Goal: Task Accomplishment & Management: Use online tool/utility

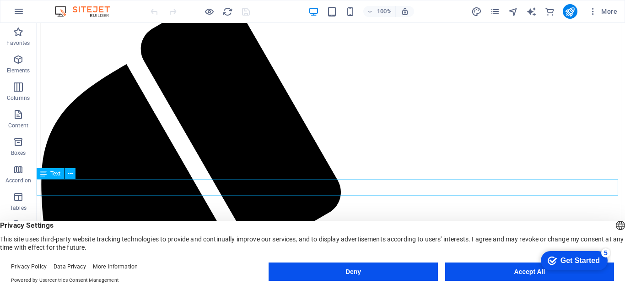
scroll to position [183, 0]
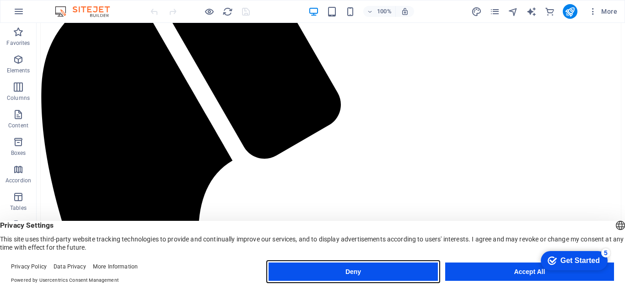
click at [377, 275] on button "Deny" at bounding box center [353, 271] width 169 height 18
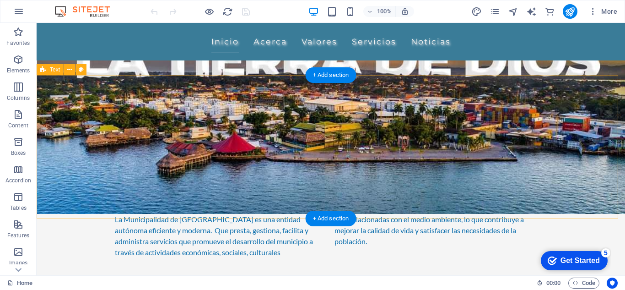
scroll to position [0, 0]
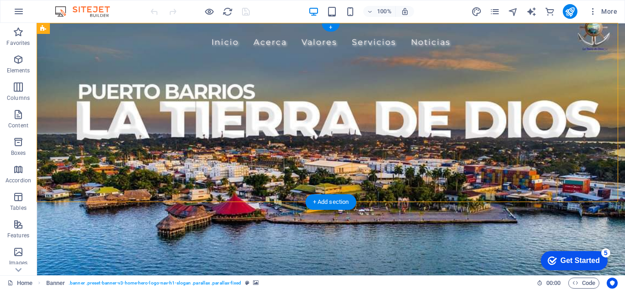
drag, startPoint x: 253, startPoint y: 157, endPoint x: 250, endPoint y: 178, distance: 21.3
click at [250, 178] on div "Inicio Acerca Valores Servicios Noticias Municipalidad de [GEOGRAPHIC_DATA]" at bounding box center [331, 112] width 588 height 179
click at [122, 156] on div "Municipalidad de [GEOGRAPHIC_DATA]" at bounding box center [330, 157] width 587 height 23
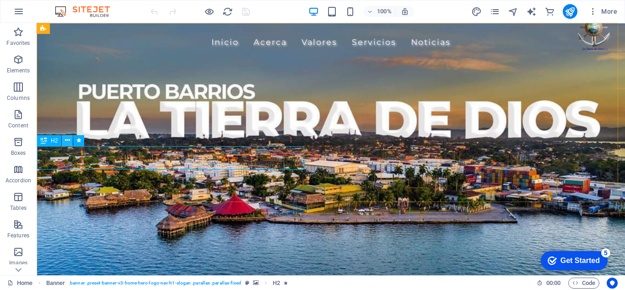
click at [65, 140] on icon at bounding box center [67, 140] width 5 height 10
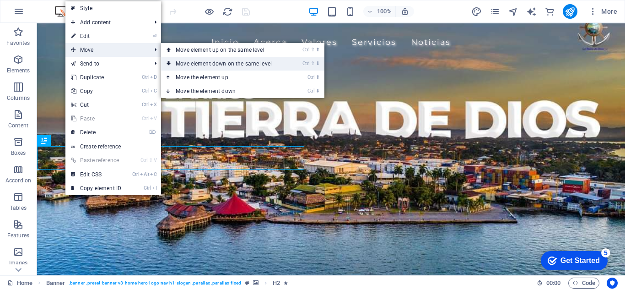
click at [191, 67] on link "Ctrl ⇧ ⬇ Move element down on the same level" at bounding box center [225, 64] width 129 height 14
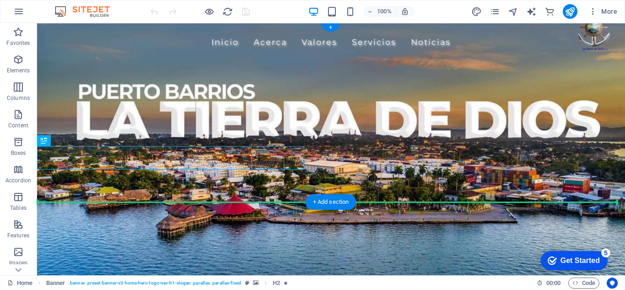
drag, startPoint x: 215, startPoint y: 152, endPoint x: 225, endPoint y: 171, distance: 21.3
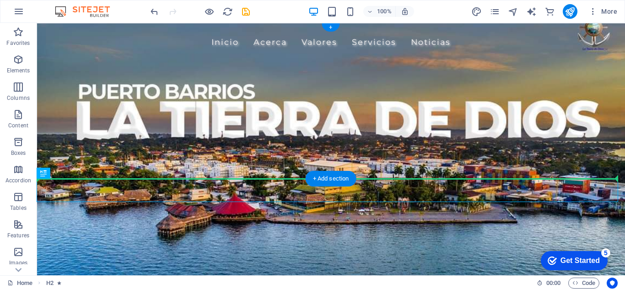
drag, startPoint x: 236, startPoint y: 184, endPoint x: 231, endPoint y: 165, distance: 19.9
drag, startPoint x: 230, startPoint y: 192, endPoint x: 122, endPoint y: 138, distance: 120.7
drag, startPoint x: 209, startPoint y: 188, endPoint x: 116, endPoint y: 156, distance: 98.5
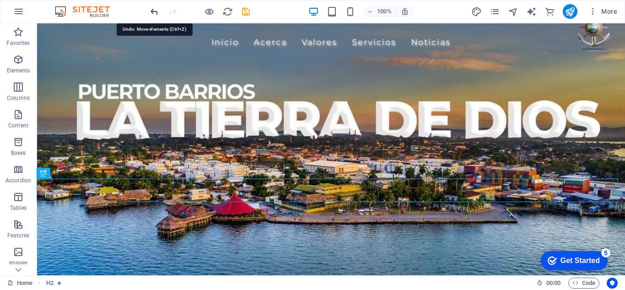
click at [155, 10] on icon "undo" at bounding box center [154, 11] width 11 height 11
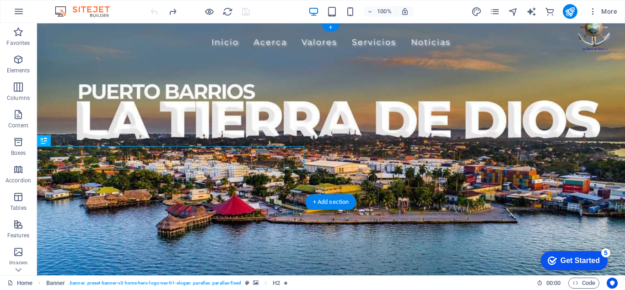
scroll to position [46, 0]
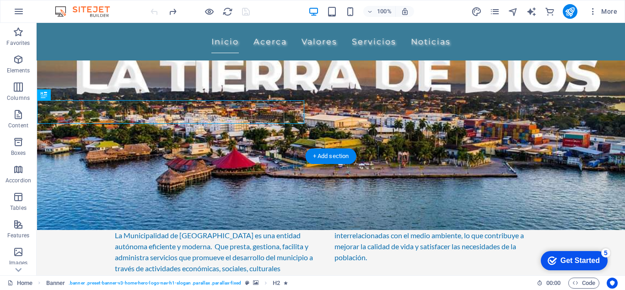
click at [288, 154] on figure at bounding box center [331, 104] width 588 height 252
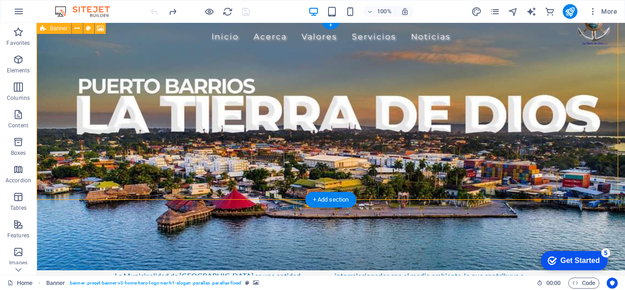
scroll to position [0, 0]
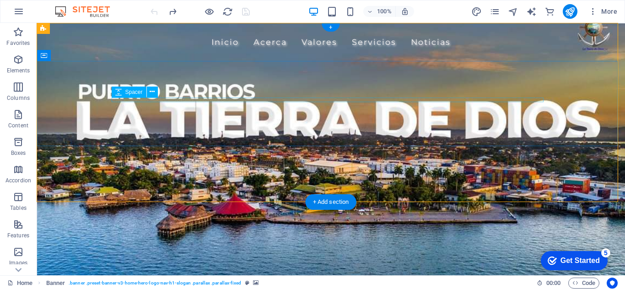
click at [205, 97] on div at bounding box center [331, 99] width 432 height 5
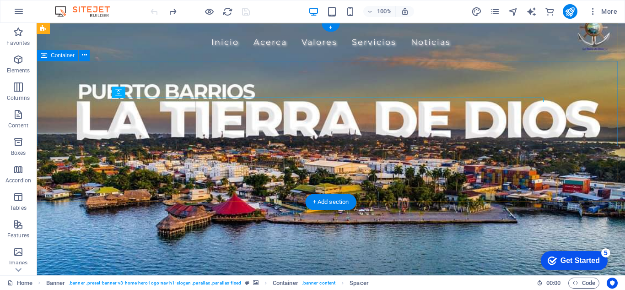
click at [85, 98] on div at bounding box center [330, 103] width 587 height 85
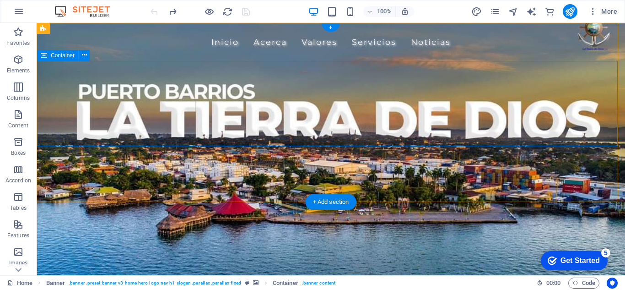
click at [112, 133] on div at bounding box center [330, 103] width 587 height 85
click at [86, 59] on icon at bounding box center [84, 55] width 5 height 10
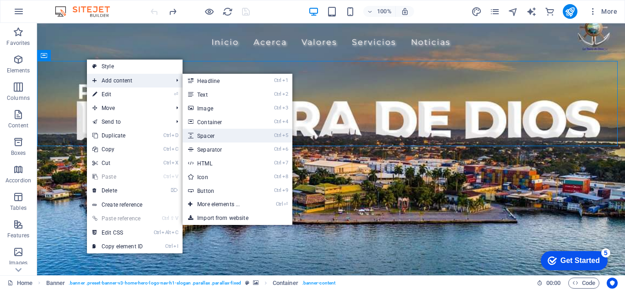
click at [215, 135] on link "Ctrl 5 Spacer" at bounding box center [220, 136] width 75 height 14
select select "px"
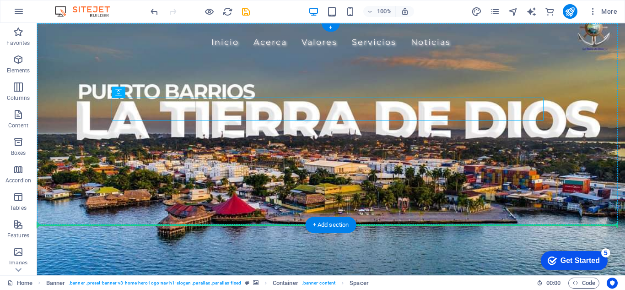
drag, startPoint x: 171, startPoint y: 101, endPoint x: 79, endPoint y: 151, distance: 105.2
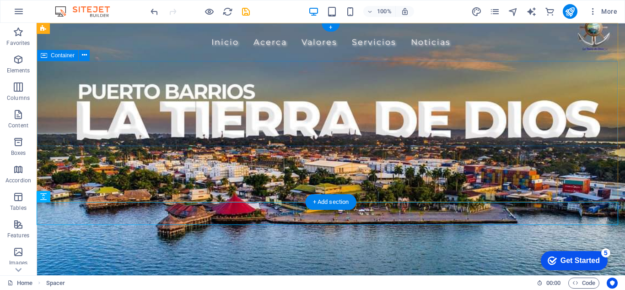
drag, startPoint x: 42, startPoint y: 205, endPoint x: 55, endPoint y: 122, distance: 84.4
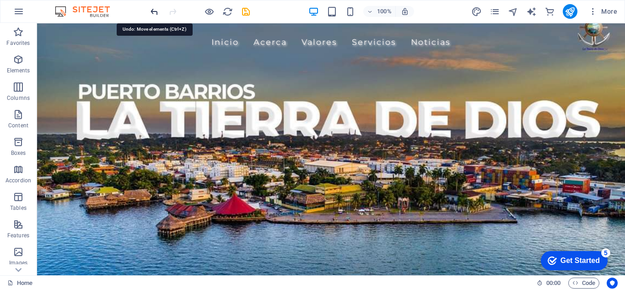
click at [151, 12] on icon "undo" at bounding box center [154, 11] width 11 height 11
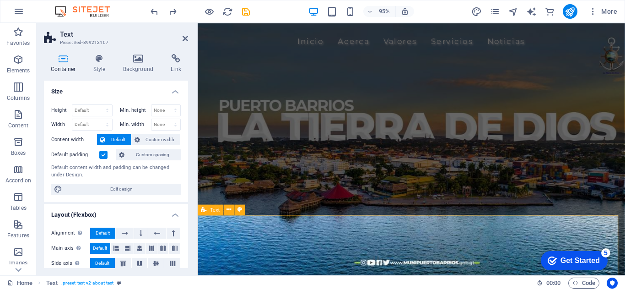
click at [185, 37] on icon at bounding box center [185, 38] width 5 height 7
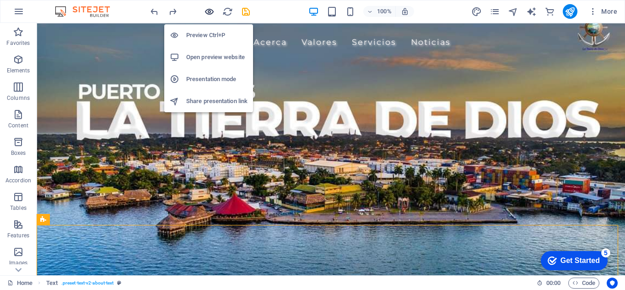
click at [206, 11] on icon "button" at bounding box center [209, 11] width 11 height 11
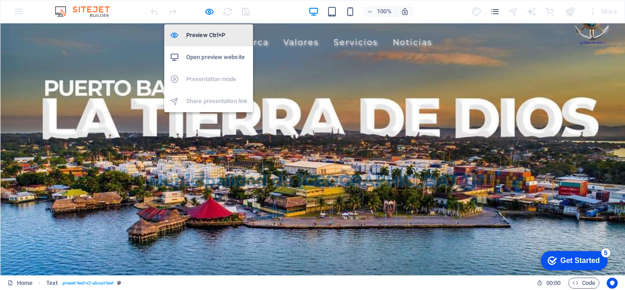
click at [212, 32] on h6 "Preview Ctrl+P" at bounding box center [216, 35] width 61 height 11
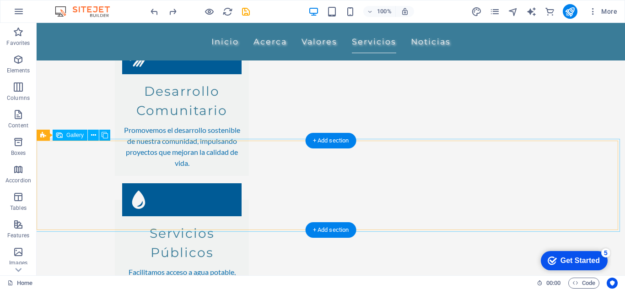
scroll to position [896, 0]
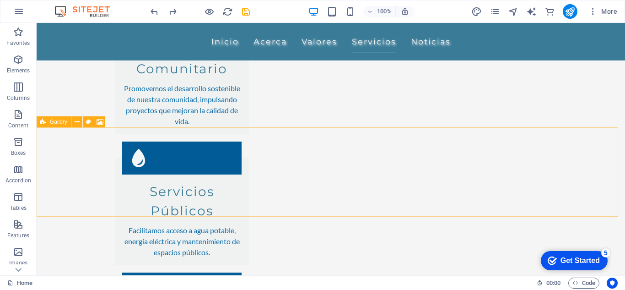
click at [59, 121] on span "Gallery" at bounding box center [58, 121] width 17 height 5
click at [86, 121] on button at bounding box center [88, 121] width 11 height 11
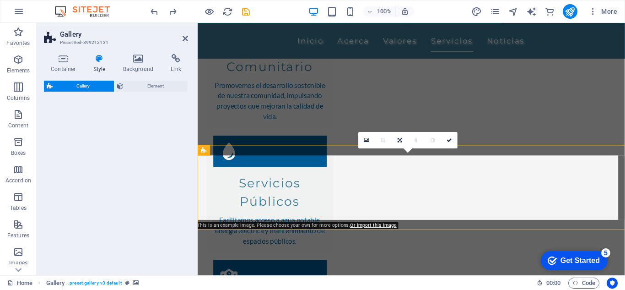
select select "rem"
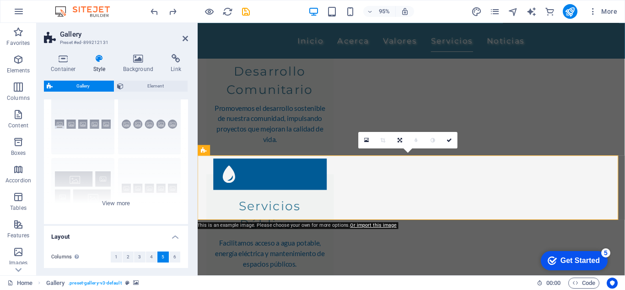
scroll to position [46, 0]
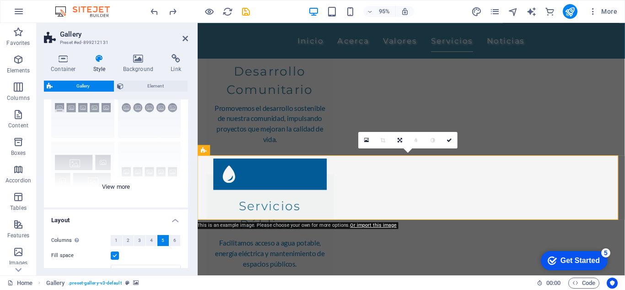
click at [122, 189] on div "Captions Circle Collage Default Grid Grid shifted" at bounding box center [116, 138] width 144 height 137
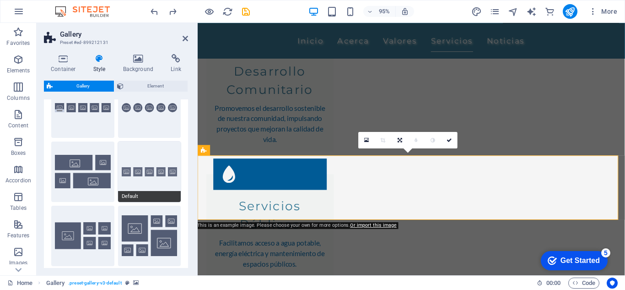
scroll to position [0, 0]
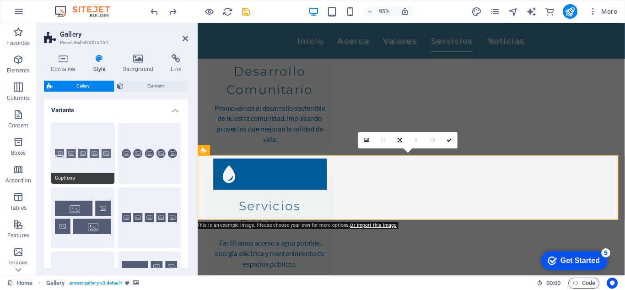
click at [88, 164] on button "Captions" at bounding box center [82, 153] width 63 height 60
type input "2"
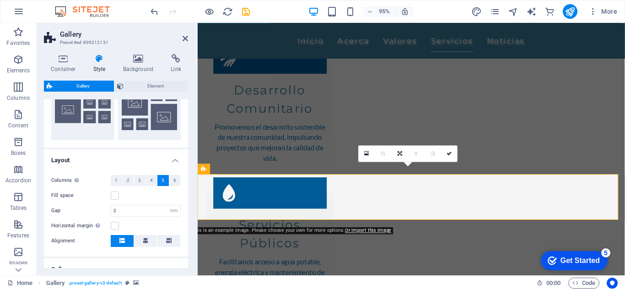
scroll to position [229, 0]
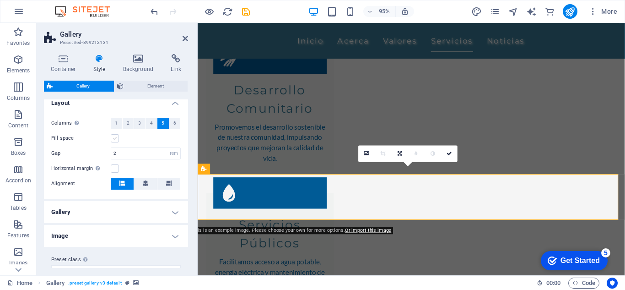
click at [116, 140] on label at bounding box center [115, 138] width 8 height 8
click at [0, 0] on input "Fill space" at bounding box center [0, 0] width 0 height 0
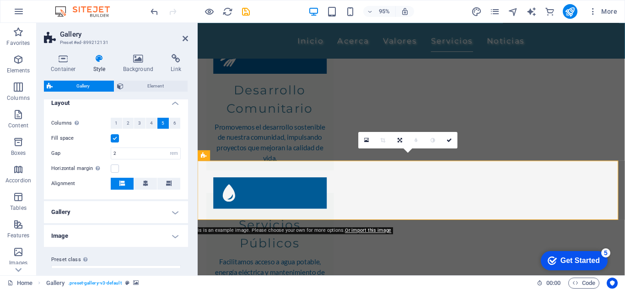
scroll to position [867, 0]
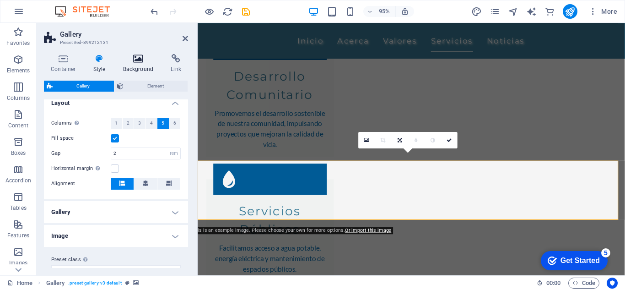
click at [142, 68] on h4 "Background" at bounding box center [140, 63] width 48 height 19
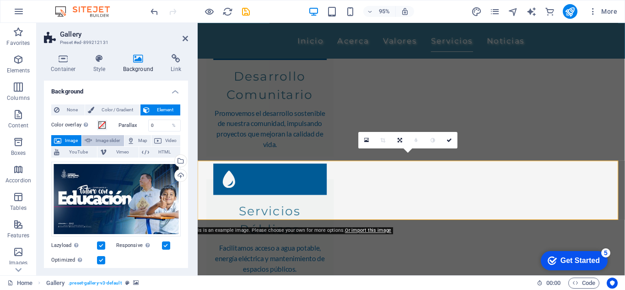
click at [102, 141] on span "Image slider" at bounding box center [108, 140] width 26 height 11
select select "ms"
select select "s"
select select "progressive"
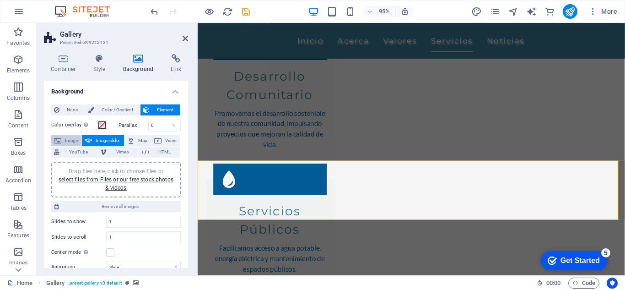
click at [71, 141] on span "Image" at bounding box center [71, 140] width 15 height 11
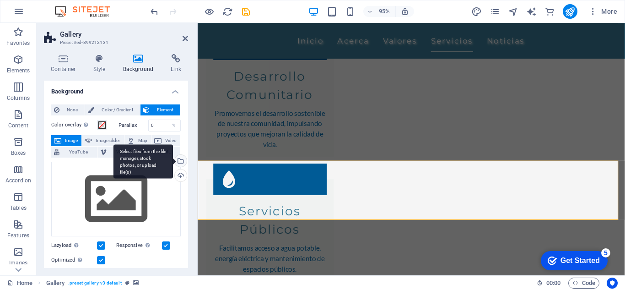
click at [173, 162] on div "Select files from the file manager, stock photos, or upload file(s)" at bounding box center [142, 161] width 59 height 34
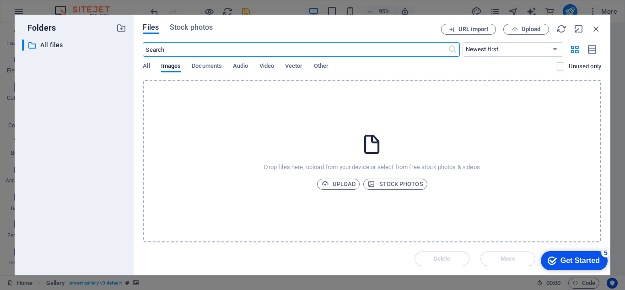
scroll to position [651, 0]
click at [150, 66] on div "All Images Documents Audio Video Vector Other" at bounding box center [349, 70] width 413 height 17
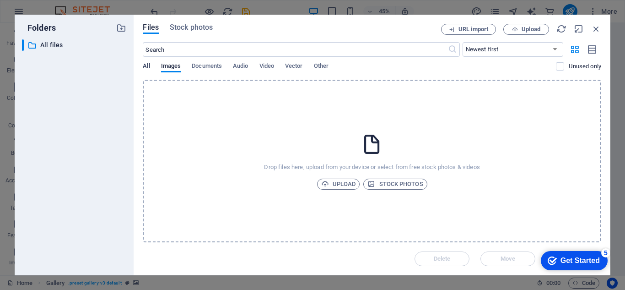
click at [147, 66] on span "All" at bounding box center [146, 66] width 7 height 13
click at [177, 68] on span "Images" at bounding box center [171, 66] width 20 height 13
drag, startPoint x: 593, startPoint y: 30, endPoint x: 128, endPoint y: 90, distance: 469.0
click at [593, 30] on icon "button" at bounding box center [596, 29] width 10 height 10
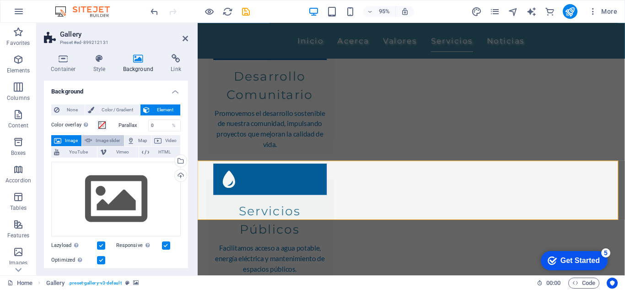
click at [105, 140] on span "Image slider" at bounding box center [108, 140] width 26 height 11
select select "ms"
select select "s"
select select "progressive"
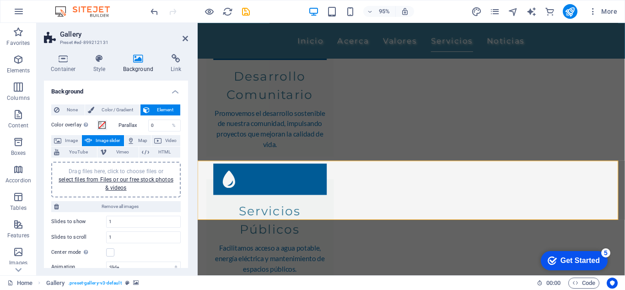
click at [142, 166] on div "Drag files here, click to choose files or select files from Files or our free s…" at bounding box center [115, 179] width 129 height 36
click at [92, 181] on link "select files from Files or our free stock photos & videos" at bounding box center [116, 183] width 115 height 15
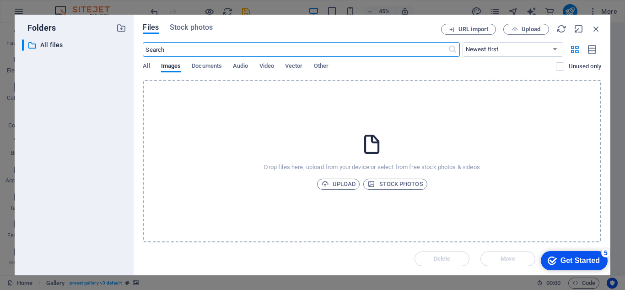
scroll to position [651, 0]
click at [173, 67] on span "Images" at bounding box center [171, 66] width 20 height 13
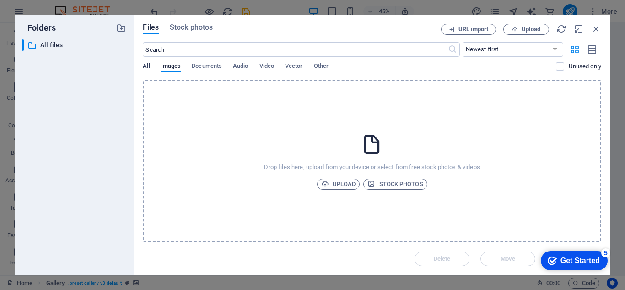
click at [148, 68] on span "All" at bounding box center [146, 66] width 7 height 13
click at [170, 65] on span "Images" at bounding box center [171, 66] width 20 height 13
click at [189, 23] on div "Files Stock photos URL import Upload ​ Newest first Oldest first Name (A-Z) Nam…" at bounding box center [372, 145] width 477 height 260
click at [192, 27] on span "Stock photos" at bounding box center [191, 27] width 43 height 11
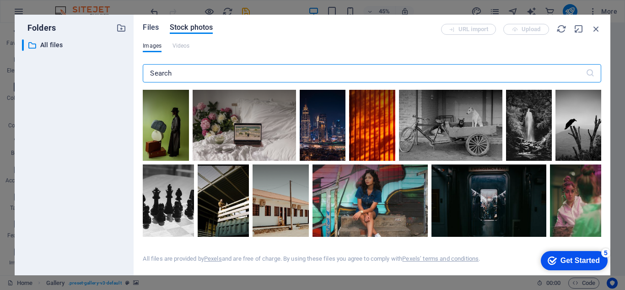
click at [156, 29] on span "Files" at bounding box center [151, 27] width 16 height 11
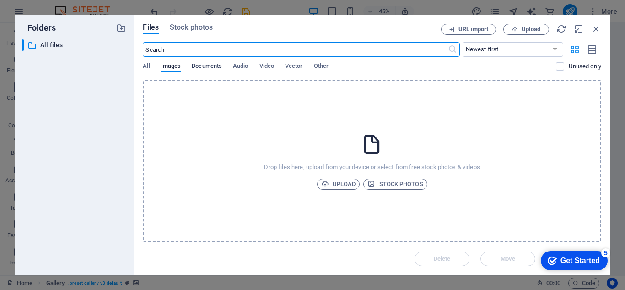
click at [211, 67] on span "Documents" at bounding box center [207, 66] width 30 height 13
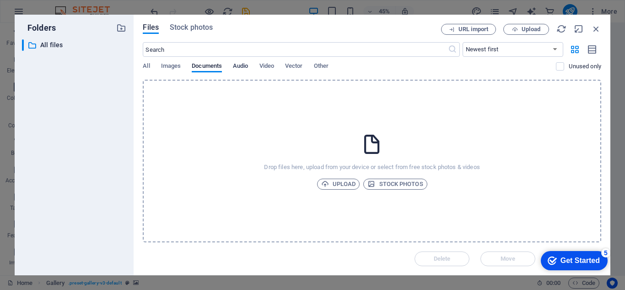
click at [242, 66] on span "Audio" at bounding box center [240, 66] width 15 height 13
click at [257, 66] on div "All Images Documents Audio Video Vector Other" at bounding box center [349, 70] width 413 height 17
click at [264, 66] on span "Video" at bounding box center [266, 66] width 15 height 13
click at [177, 66] on span "Images" at bounding box center [171, 66] width 20 height 13
click at [154, 66] on div "All Images Documents Audio Video Vector Other" at bounding box center [349, 70] width 413 height 17
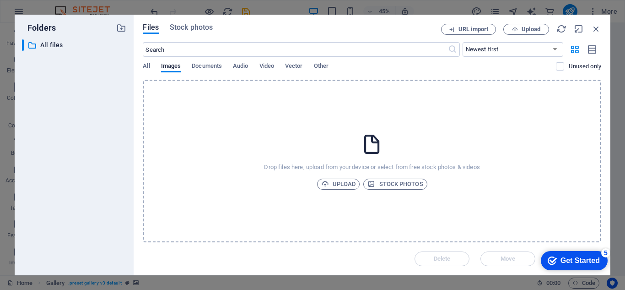
click at [150, 66] on div "All Images Documents Audio Video Vector Other" at bounding box center [349, 70] width 413 height 17
click at [147, 64] on span "All" at bounding box center [146, 66] width 7 height 13
click at [526, 48] on select "Newest first Oldest first Name (A-Z) Name (Z-A) Size (0-9) Size (9-0) Resolutio…" at bounding box center [512, 49] width 101 height 15
select select "oldest_first"
click at [462, 42] on select "Newest first Oldest first Name (A-Z) Name (Z-A) Size (0-9) Size (9-0) Resolutio…" at bounding box center [512, 49] width 101 height 15
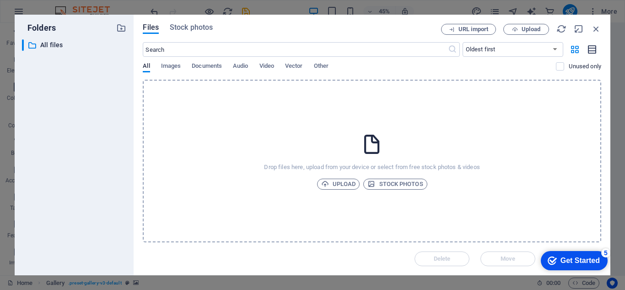
click at [593, 47] on icon "button" at bounding box center [592, 49] width 10 height 11
click at [574, 47] on icon "button" at bounding box center [574, 49] width 11 height 10
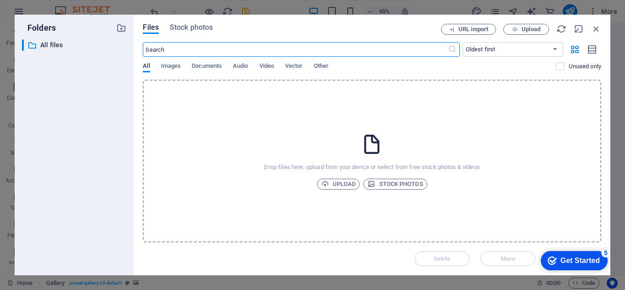
click at [386, 53] on input "text" at bounding box center [295, 49] width 305 height 15
click at [169, 68] on span "Images" at bounding box center [171, 66] width 20 height 13
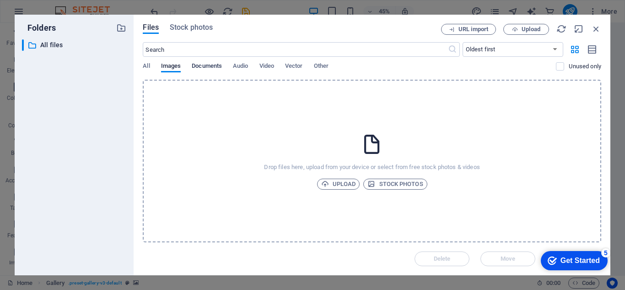
click at [202, 68] on span "Documents" at bounding box center [207, 66] width 30 height 13
click at [233, 65] on div "All Images Documents Audio Video Vector Other" at bounding box center [349, 70] width 413 height 17
click at [267, 61] on div "​ Newest first Oldest first Name (A-Z) Name (Z-A) Size (0-9) Size (9-0) Resolut…" at bounding box center [372, 61] width 458 height 38
click at [290, 64] on span "Vector" at bounding box center [294, 66] width 18 height 13
click at [597, 28] on icon "button" at bounding box center [596, 29] width 10 height 10
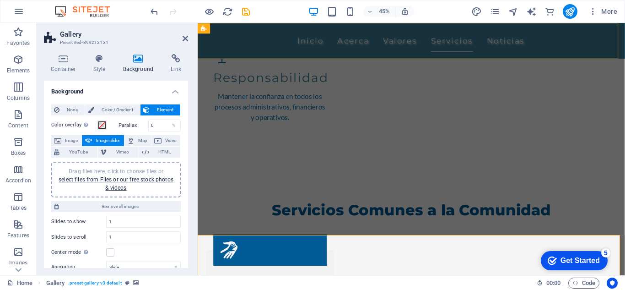
scroll to position [867, 0]
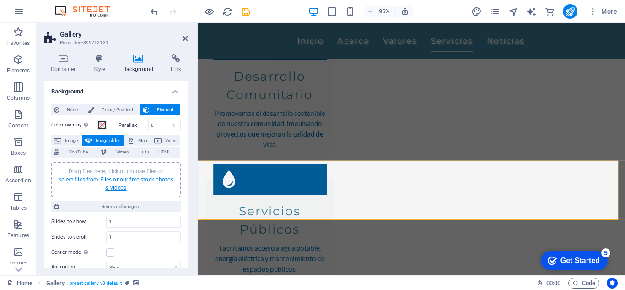
click at [120, 184] on link "select files from Files or our free stock photos & videos" at bounding box center [116, 183] width 115 height 15
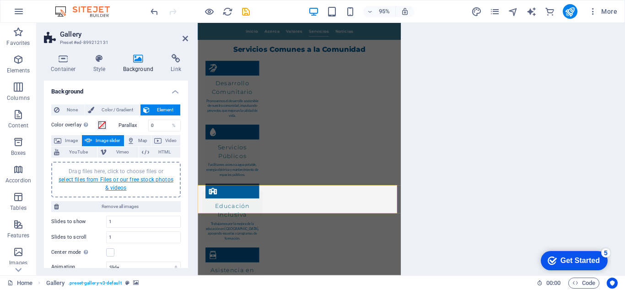
scroll to position [651, 0]
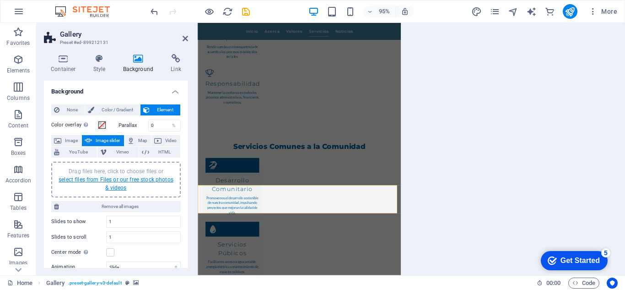
select select "oldest_first"
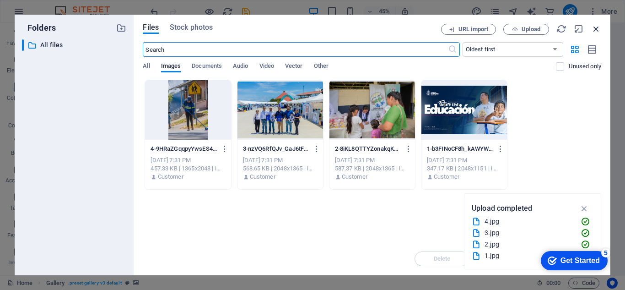
click at [600, 27] on icon "button" at bounding box center [596, 29] width 10 height 10
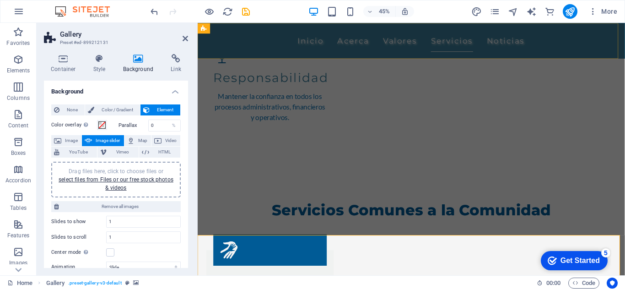
scroll to position [867, 0]
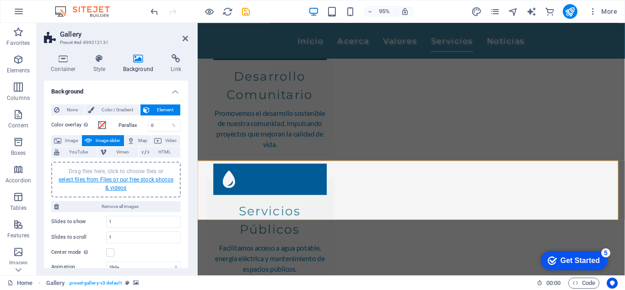
click at [130, 178] on link "select files from Files or our free stock photos & videos" at bounding box center [116, 183] width 115 height 15
select select "oldest_first"
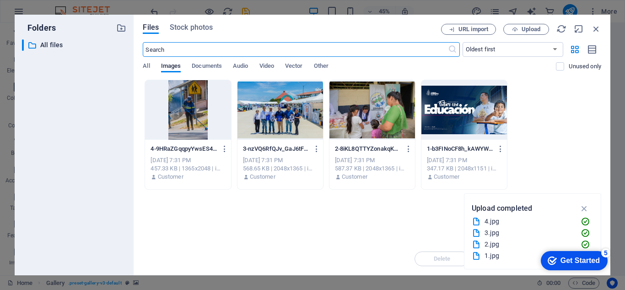
scroll to position [651, 0]
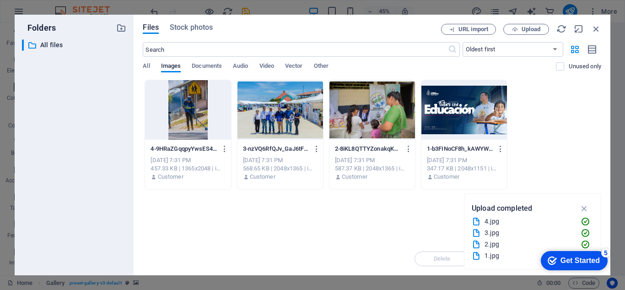
click at [165, 131] on div at bounding box center [188, 109] width 86 height 59
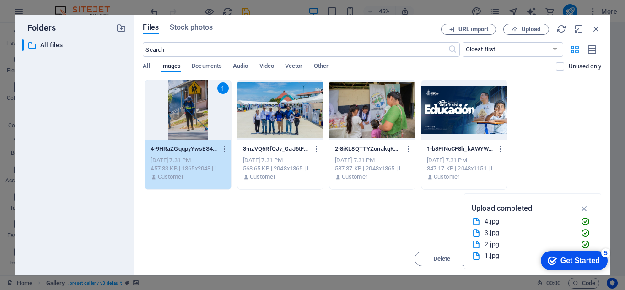
click at [267, 120] on div at bounding box center [280, 109] width 86 height 59
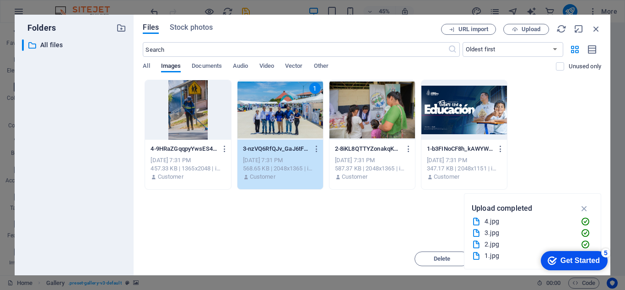
click at [216, 123] on div at bounding box center [188, 109] width 86 height 59
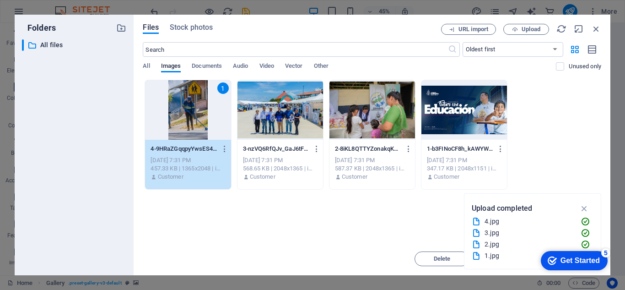
click at [279, 119] on div at bounding box center [280, 109] width 86 height 59
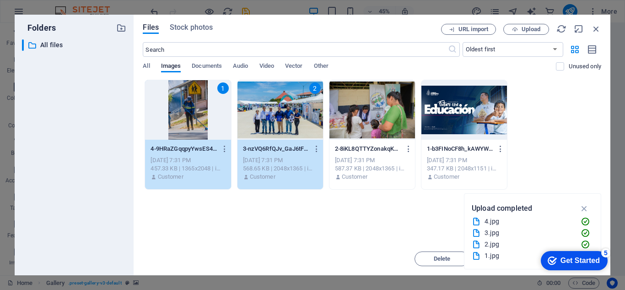
click at [348, 120] on div at bounding box center [372, 109] width 86 height 59
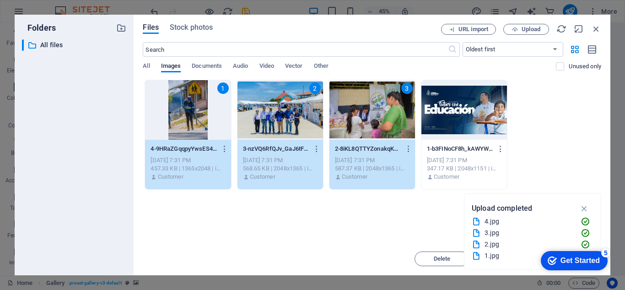
click at [439, 115] on div at bounding box center [464, 109] width 86 height 59
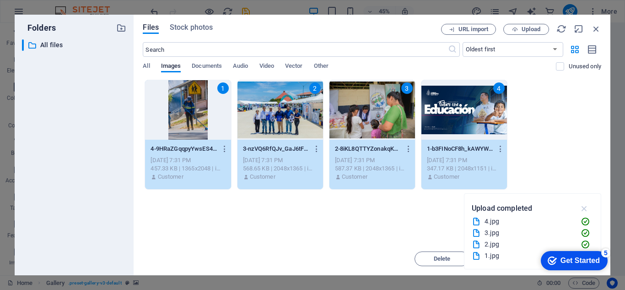
click at [585, 206] on icon "button" at bounding box center [584, 208] width 11 height 10
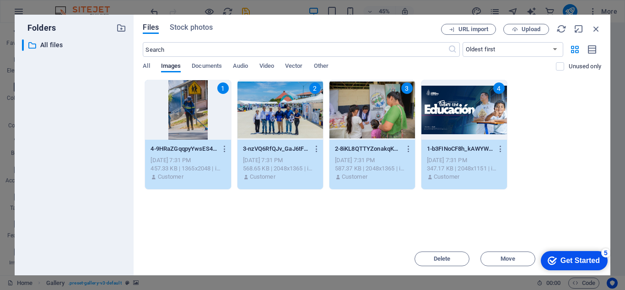
click at [564, 256] on div "Get Started" at bounding box center [579, 260] width 39 height 8
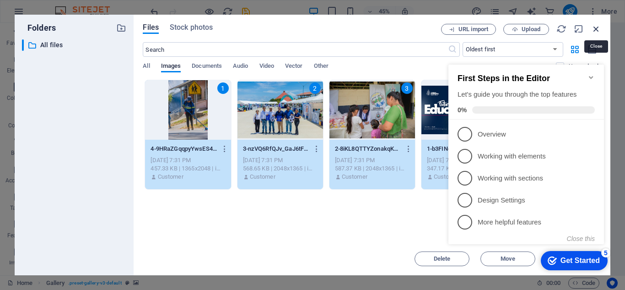
drag, startPoint x: 599, startPoint y: 29, endPoint x: 421, endPoint y: 6, distance: 179.0
click at [599, 29] on icon "button" at bounding box center [596, 29] width 10 height 10
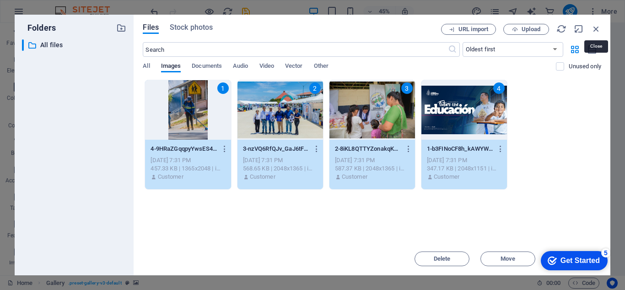
scroll to position [867, 0]
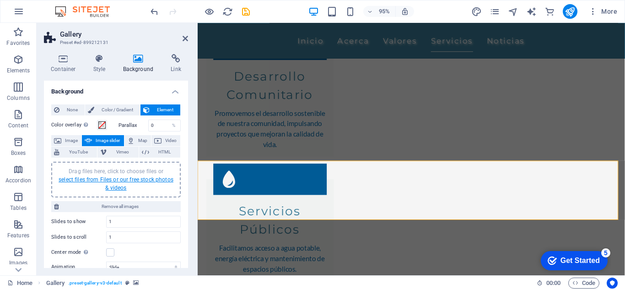
click at [117, 180] on link "select files from Files or our free stock photos & videos" at bounding box center [116, 183] width 115 height 15
select select "oldest_first"
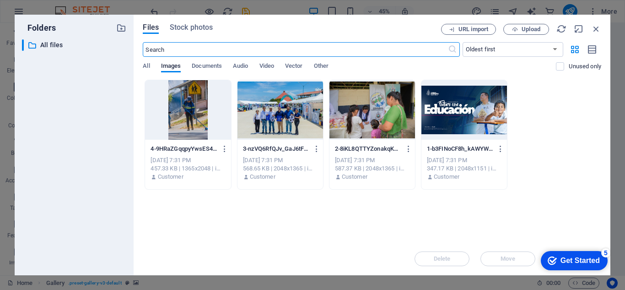
scroll to position [651, 0]
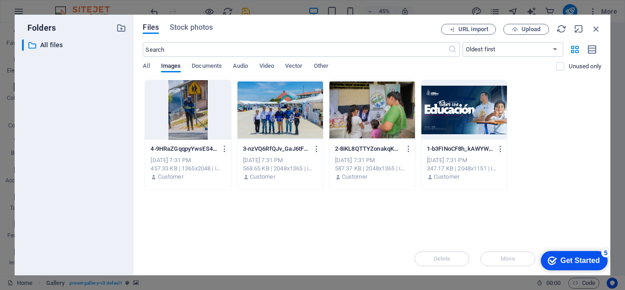
click at [185, 121] on div at bounding box center [188, 109] width 86 height 59
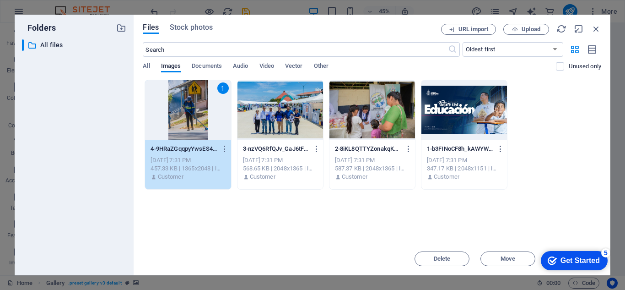
click at [286, 128] on div at bounding box center [280, 109] width 86 height 59
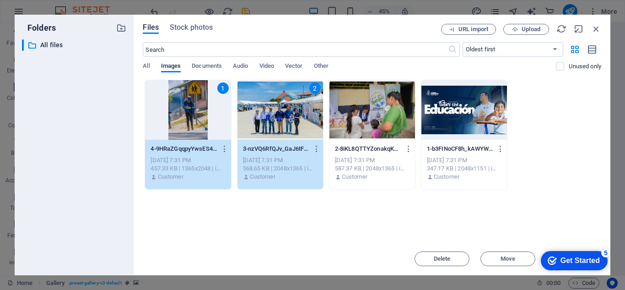
click at [362, 122] on div at bounding box center [372, 109] width 86 height 59
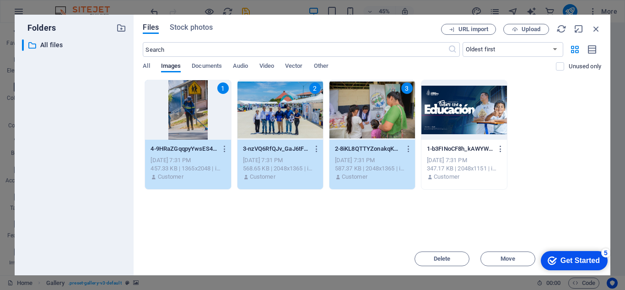
click at [453, 117] on div at bounding box center [464, 109] width 86 height 59
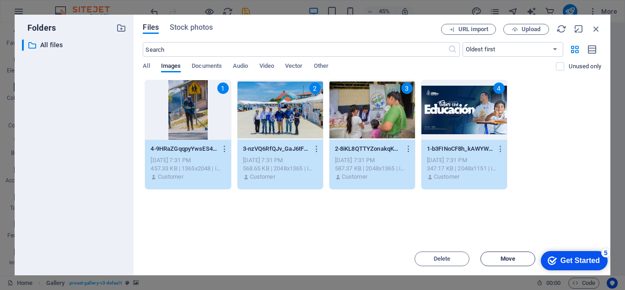
click at [515, 257] on span "Move" at bounding box center [507, 258] width 15 height 5
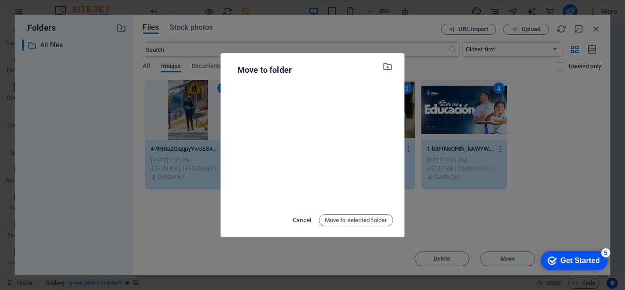
click at [305, 218] on span "Cancel" at bounding box center [302, 220] width 18 height 11
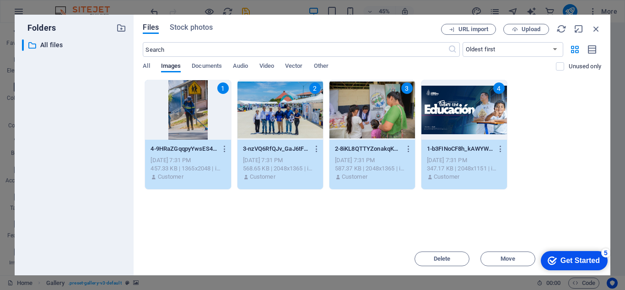
click at [593, 258] on div "Get Started" at bounding box center [579, 260] width 39 height 8
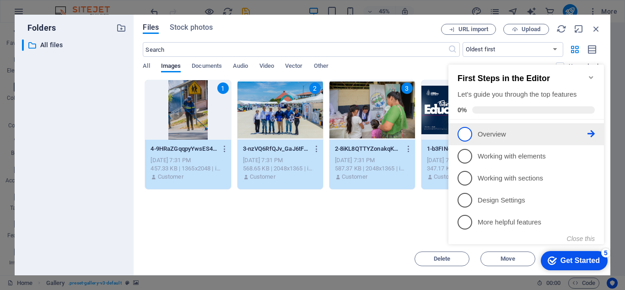
click at [489, 129] on p "Overview - incomplete" at bounding box center [533, 134] width 110 height 10
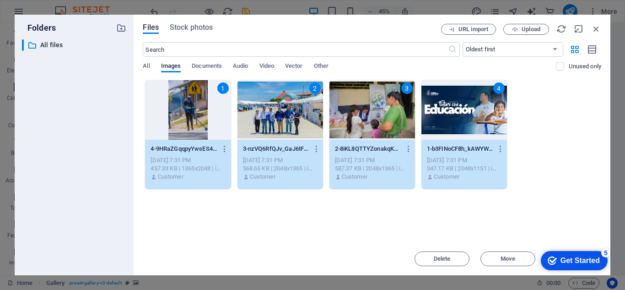
scroll to position [0, 0]
click at [584, 260] on div "Get Started" at bounding box center [579, 260] width 39 height 8
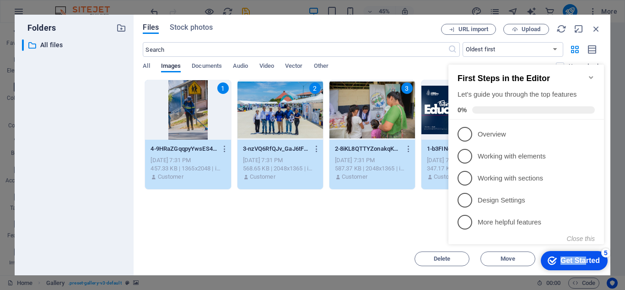
drag, startPoint x: 495, startPoint y: 65, endPoint x: 501, endPoint y: 265, distance: 200.0
click div "checkmark Get Started 5 First Steps in the Editor Let's guide you through the t…"
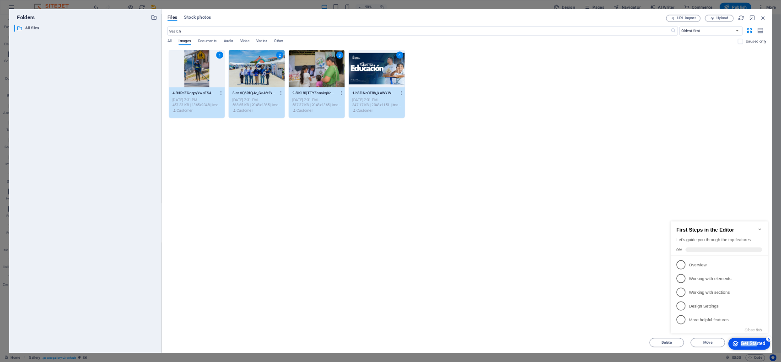
scroll to position [699, 0]
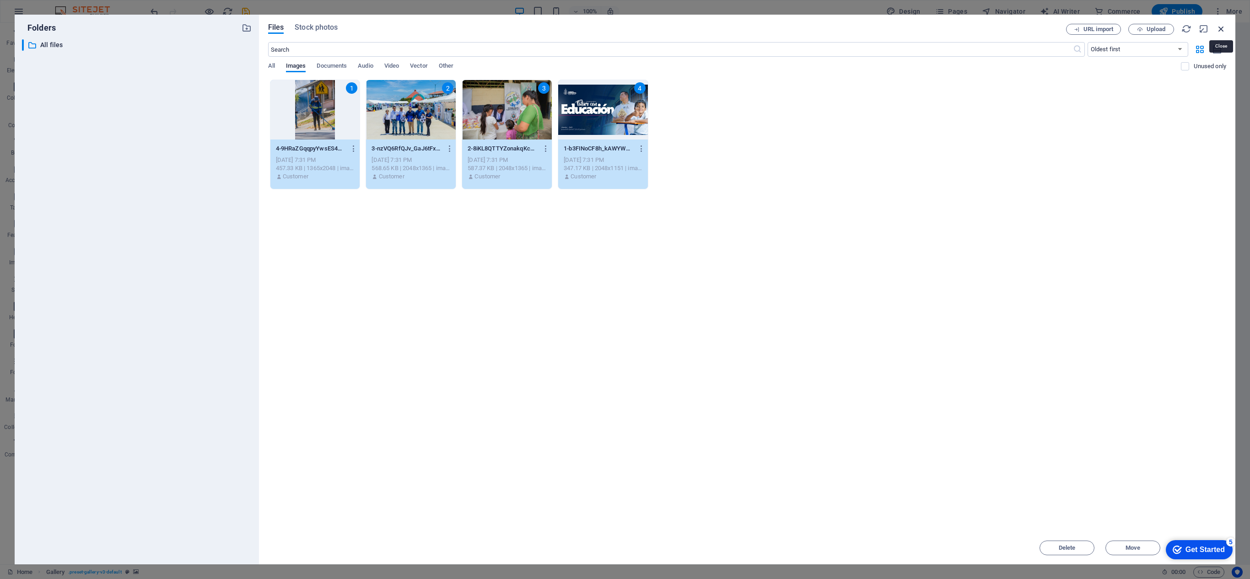
click at [624, 25] on icon "button" at bounding box center [1221, 29] width 10 height 10
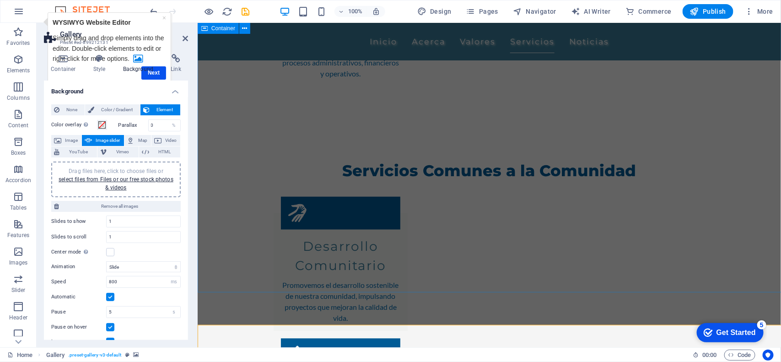
scroll to position [698, 0]
click at [142, 191] on div "Drag files here, click to choose files or select files from Files or our free s…" at bounding box center [116, 179] width 118 height 25
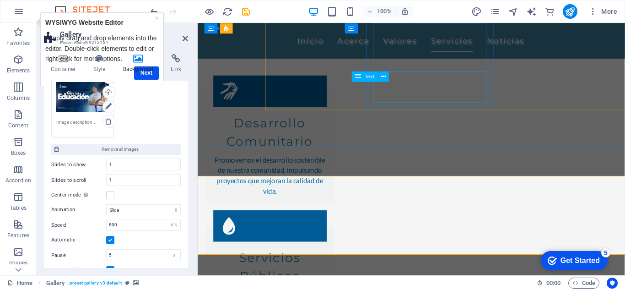
scroll to position [840, 0]
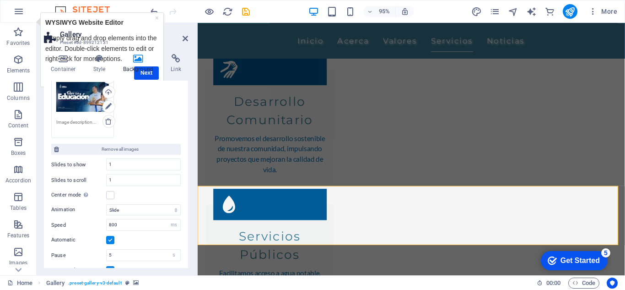
click at [144, 74] on div "Container Style Background Link Size Height Default px rem % vh vw Min. height …" at bounding box center [116, 161] width 144 height 214
click at [143, 74] on div "Container Style Background Link Size Height Default px rem % vh vw Min. height …" at bounding box center [116, 161] width 144 height 214
drag, startPoint x: 137, startPoint y: 37, endPoint x: 148, endPoint y: 24, distance: 16.9
click at [137, 36] on h2 "Gallery" at bounding box center [124, 34] width 128 height 8
click at [155, 15] on link "×" at bounding box center [157, 17] width 4 height 7
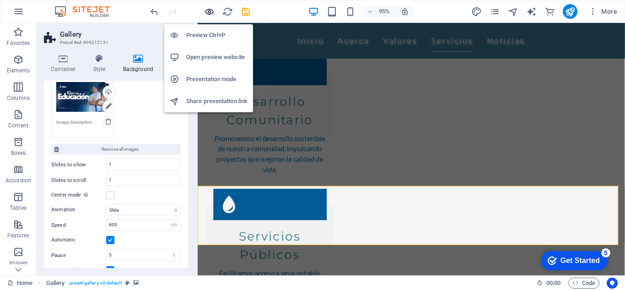
click at [207, 15] on icon "button" at bounding box center [209, 11] width 11 height 11
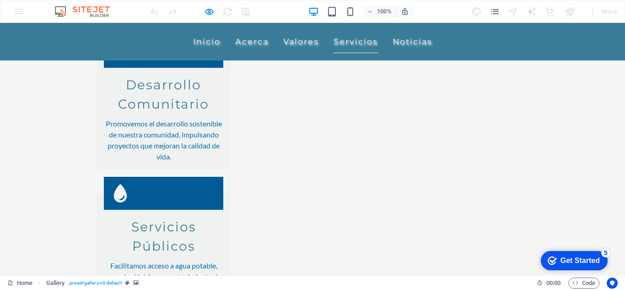
scroll to position [897, 0]
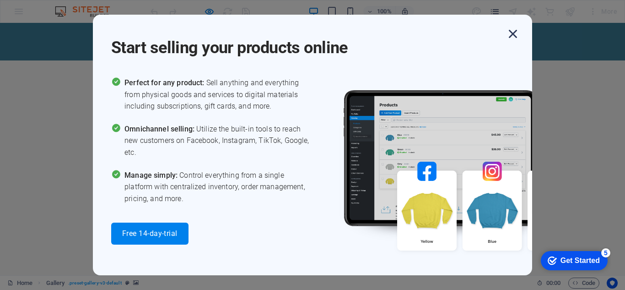
click at [506, 34] on icon "button" at bounding box center [513, 34] width 16 height 16
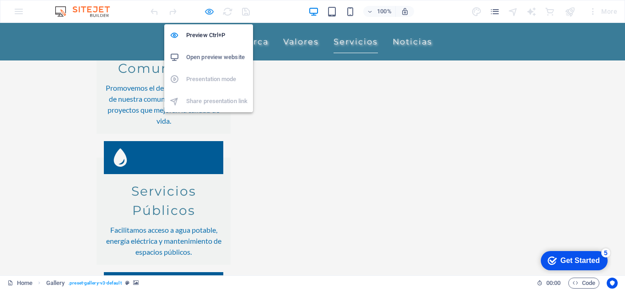
click at [206, 13] on icon "button" at bounding box center [209, 11] width 11 height 11
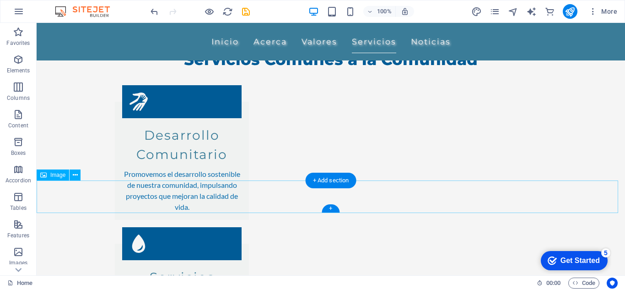
scroll to position [845, 0]
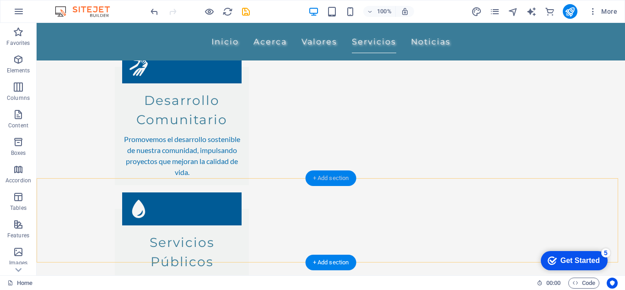
click at [328, 177] on div "+ Add section" at bounding box center [331, 178] width 51 height 16
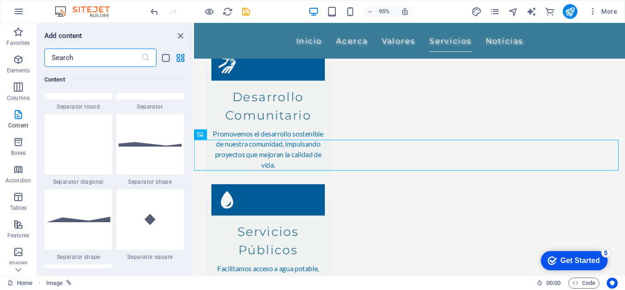
scroll to position [2241, 0]
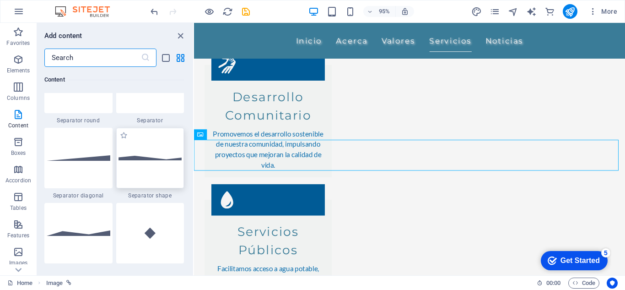
click at [165, 160] on img at bounding box center [150, 158] width 64 height 5
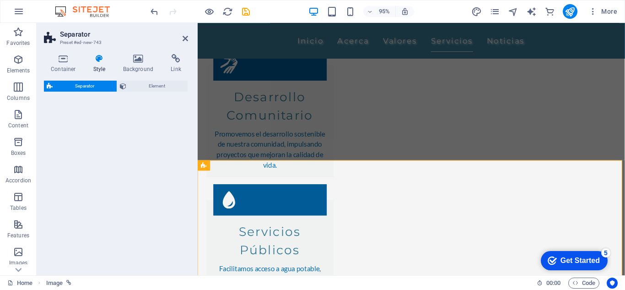
select select "polygon1"
select select "rem"
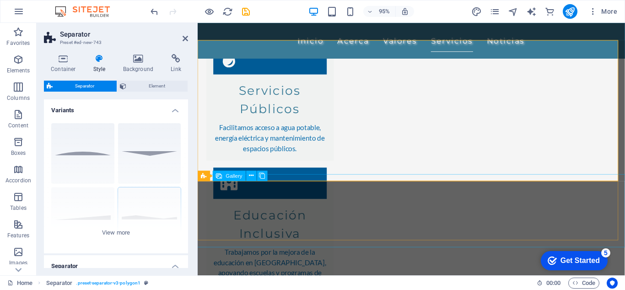
scroll to position [903, 0]
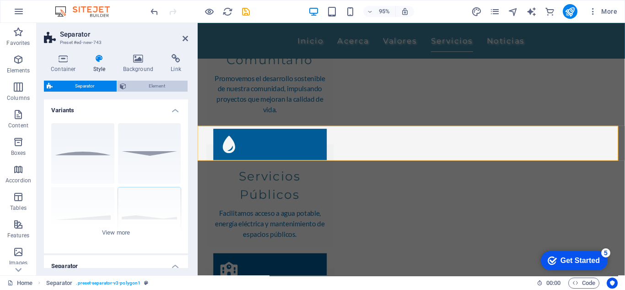
click at [141, 86] on span "Element" at bounding box center [157, 86] width 56 height 11
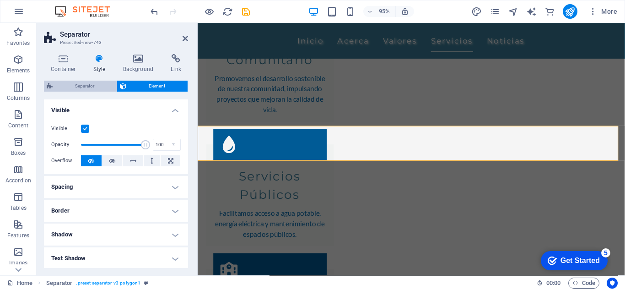
click at [67, 86] on span "Separator" at bounding box center [84, 86] width 59 height 11
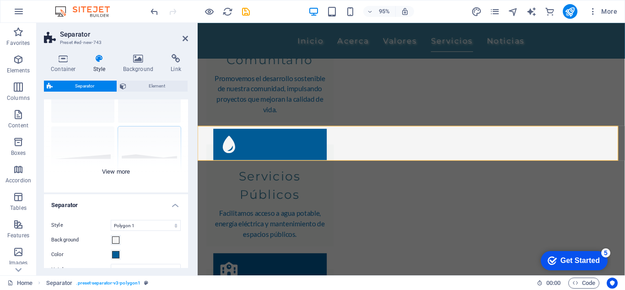
scroll to position [46, 0]
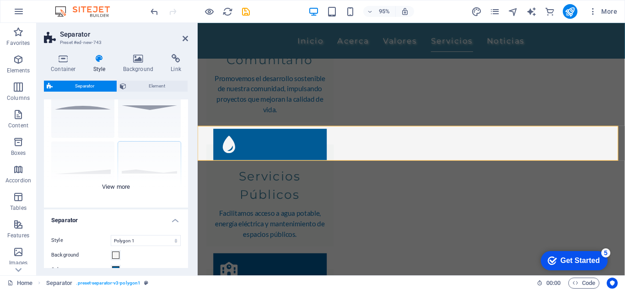
click at [116, 186] on div "Circle Default Diagonal Polygon 1 Polygon 2 Square Zigzag" at bounding box center [116, 138] width 144 height 137
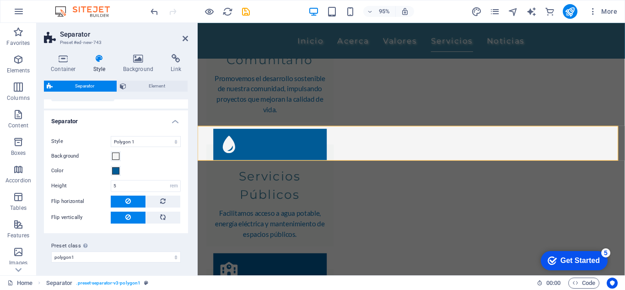
scroll to position [276, 0]
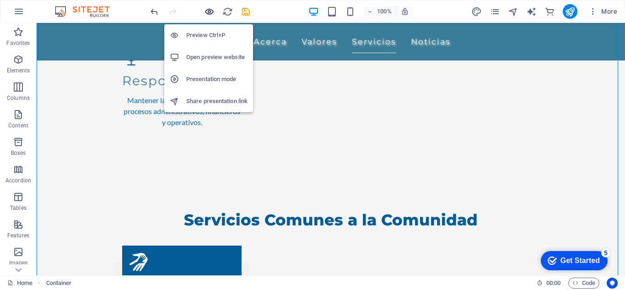
click at [205, 12] on icon "button" at bounding box center [209, 11] width 11 height 11
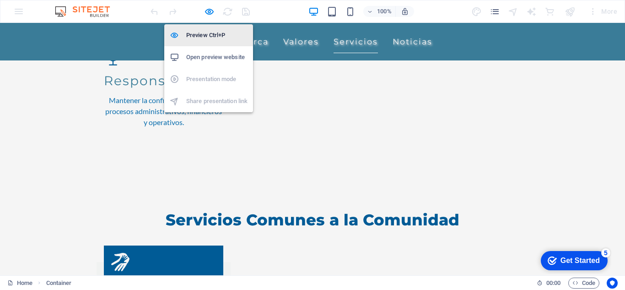
click at [205, 36] on h6 "Preview Ctrl+P" at bounding box center [216, 35] width 61 height 11
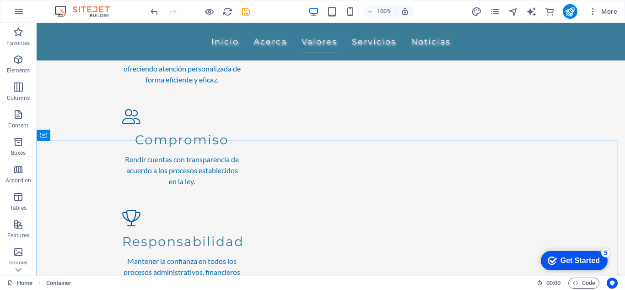
scroll to position [467, 0]
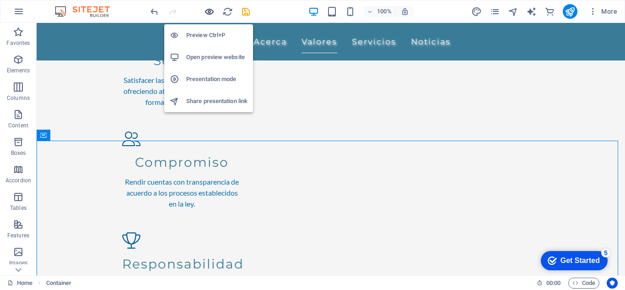
click at [210, 9] on icon "button" at bounding box center [209, 11] width 11 height 11
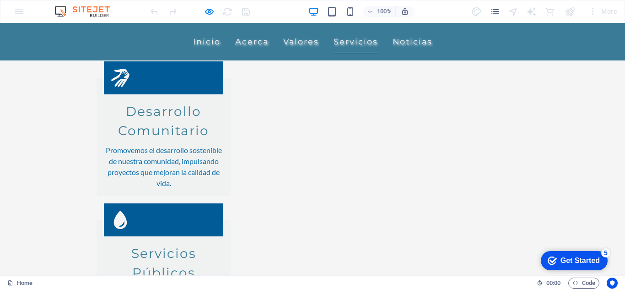
scroll to position [833, 0]
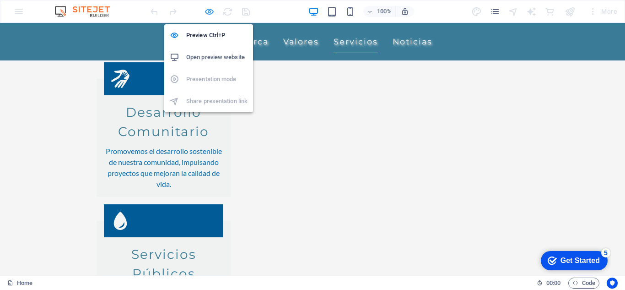
click at [208, 8] on icon "button" at bounding box center [209, 11] width 11 height 11
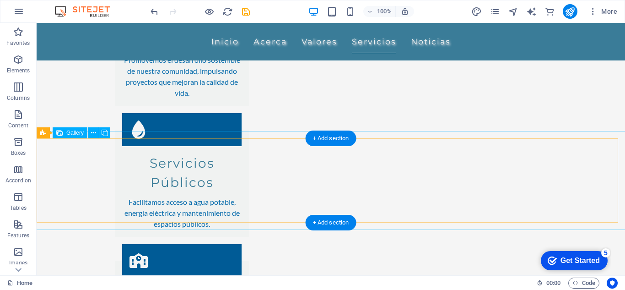
scroll to position [925, 0]
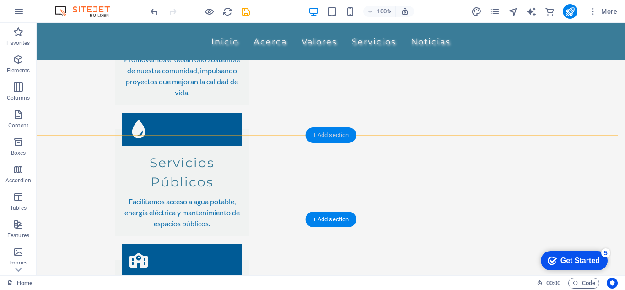
click at [332, 135] on div "+ Add section" at bounding box center [331, 135] width 51 height 16
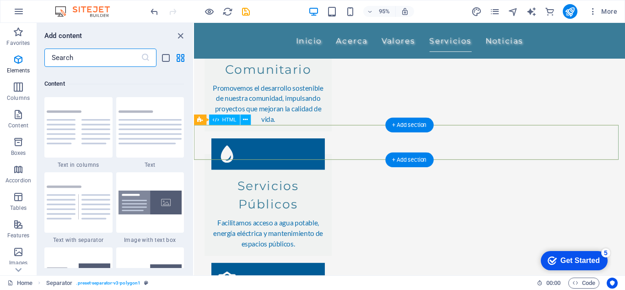
scroll to position [1601, 0]
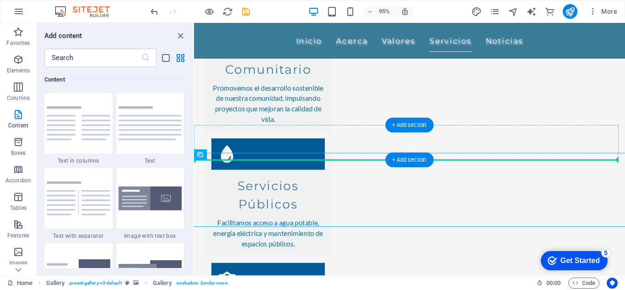
drag, startPoint x: 360, startPoint y: 191, endPoint x: 358, endPoint y: 160, distance: 30.7
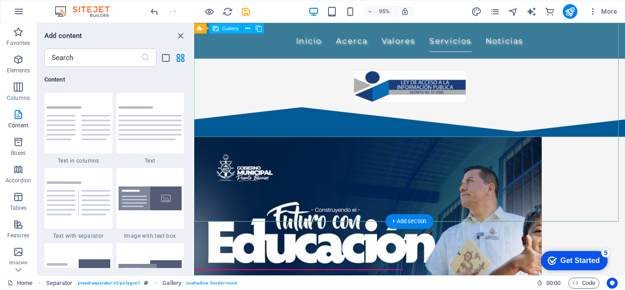
scroll to position [1748, 0]
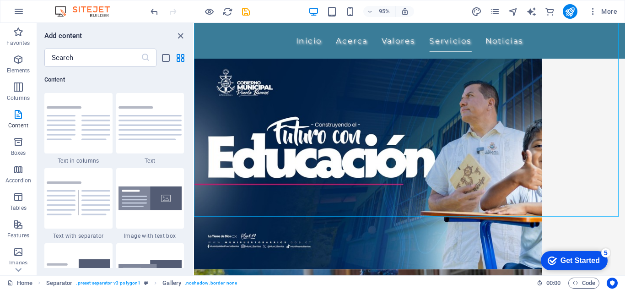
click at [210, 17] on div at bounding box center [200, 11] width 102 height 15
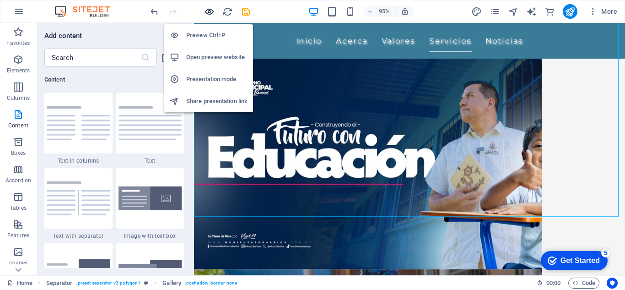
click at [209, 12] on icon "button" at bounding box center [209, 11] width 11 height 11
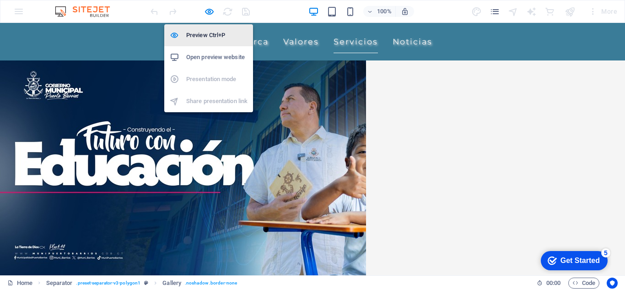
click at [198, 39] on h6 "Preview Ctrl+P" at bounding box center [216, 35] width 61 height 11
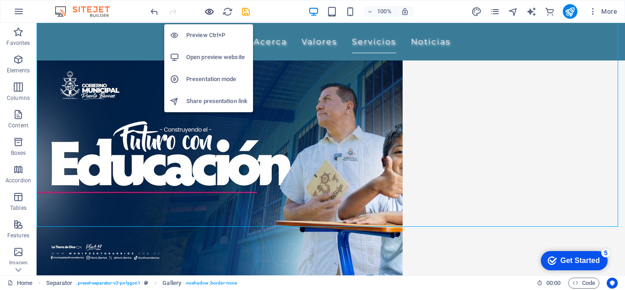
click at [208, 14] on icon "button" at bounding box center [209, 11] width 11 height 11
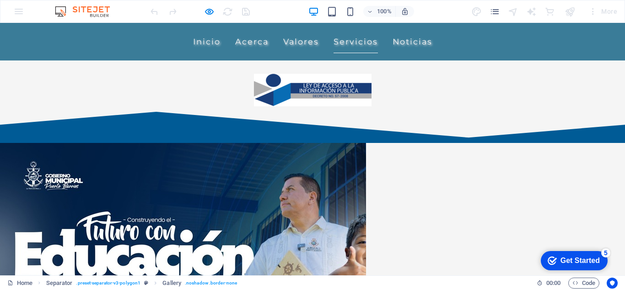
scroll to position [1758, 0]
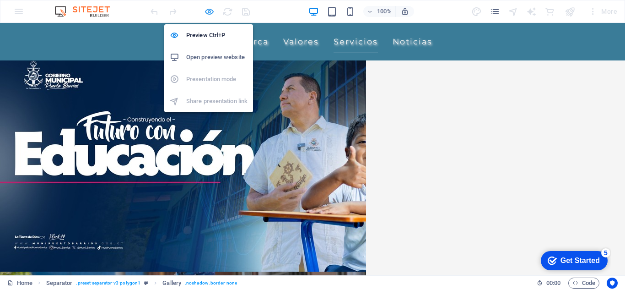
click at [210, 11] on icon "button" at bounding box center [209, 11] width 11 height 11
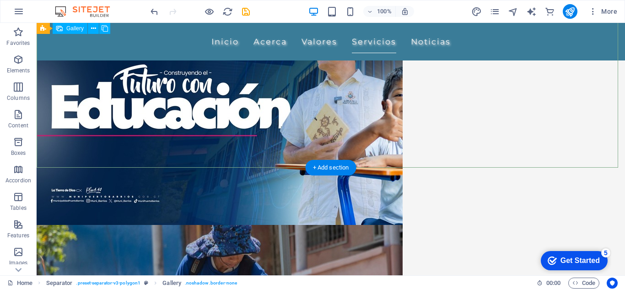
scroll to position [1809, 0]
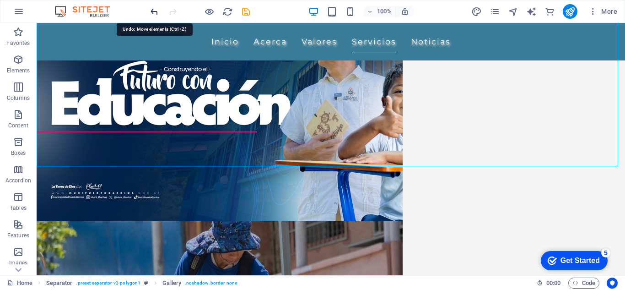
click at [152, 9] on icon "undo" at bounding box center [154, 11] width 11 height 11
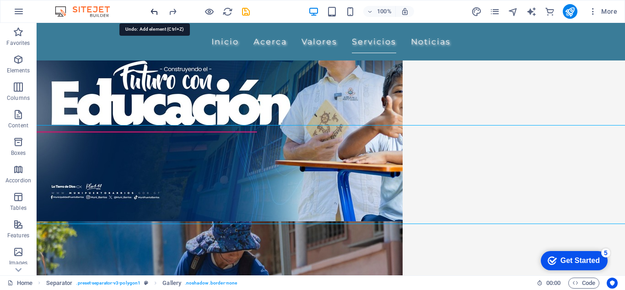
scroll to position [928, 0]
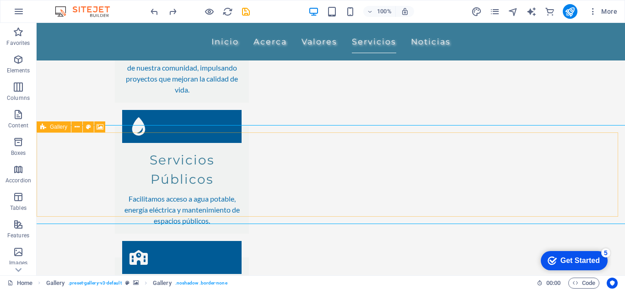
click at [44, 128] on icon at bounding box center [43, 126] width 6 height 11
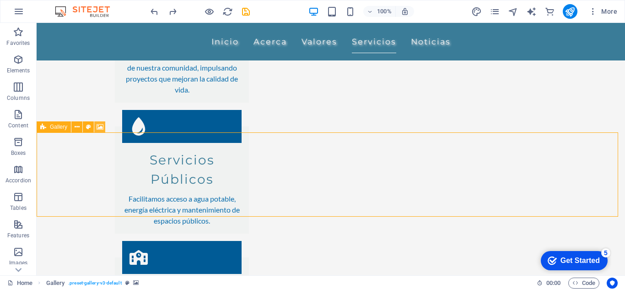
click at [96, 130] on button at bounding box center [99, 126] width 11 height 11
select select "ms"
select select "s"
select select "progressive"
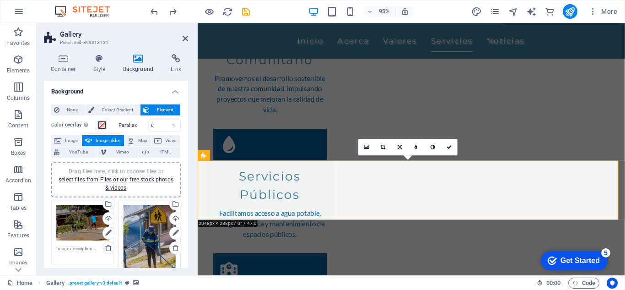
scroll to position [46, 0]
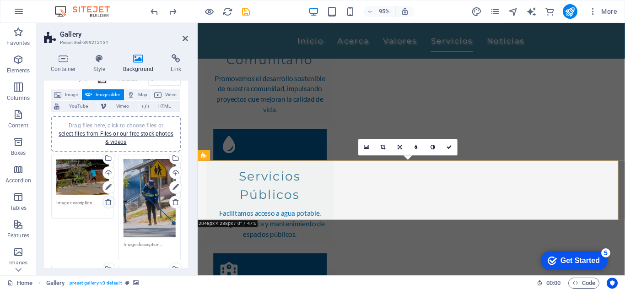
click at [110, 201] on icon at bounding box center [108, 201] width 7 height 7
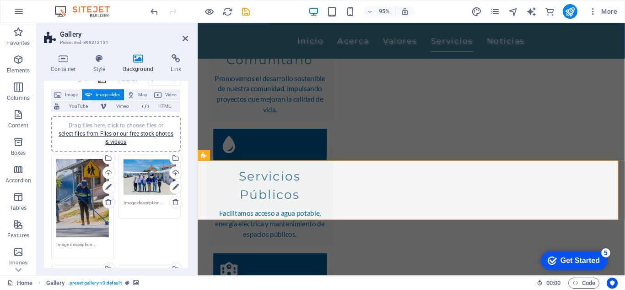
click at [110, 201] on icon at bounding box center [108, 201] width 7 height 7
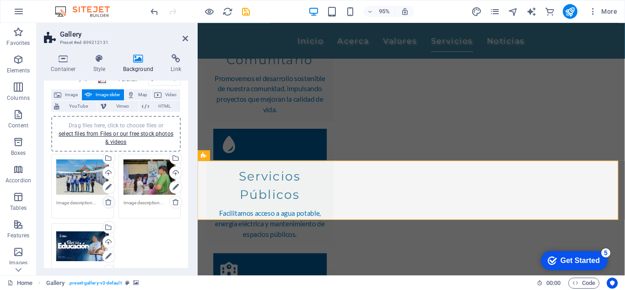
click at [110, 201] on icon at bounding box center [108, 201] width 7 height 7
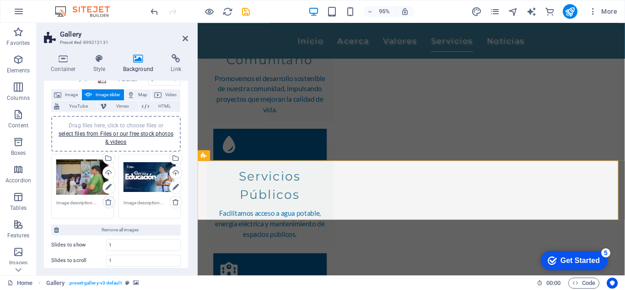
click at [109, 201] on icon at bounding box center [108, 201] width 7 height 7
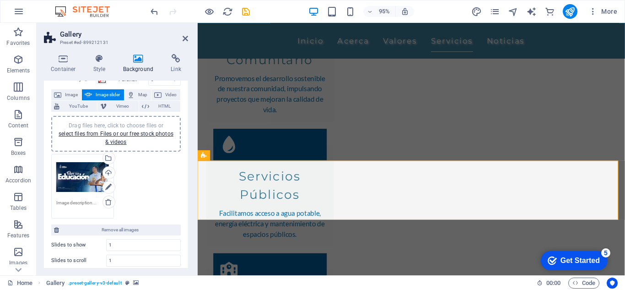
click at [159, 189] on div "Drag files here, click to choose files or select files from Files or our free s…" at bounding box center [116, 185] width 134 height 69
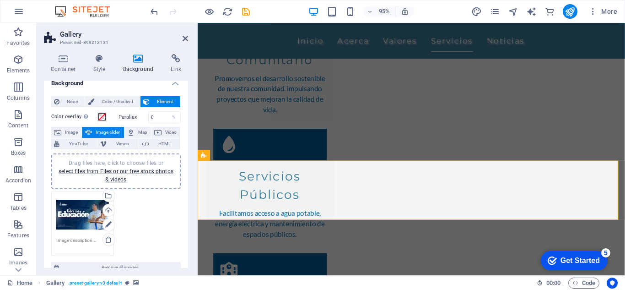
scroll to position [0, 0]
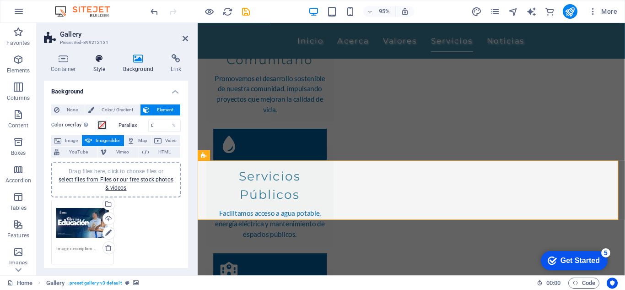
click at [105, 67] on h4 "Style" at bounding box center [101, 63] width 30 height 19
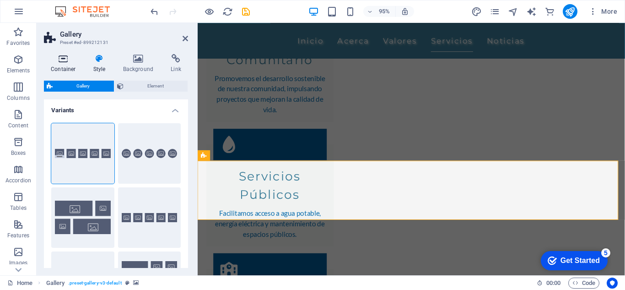
click at [68, 62] on icon at bounding box center [63, 58] width 39 height 9
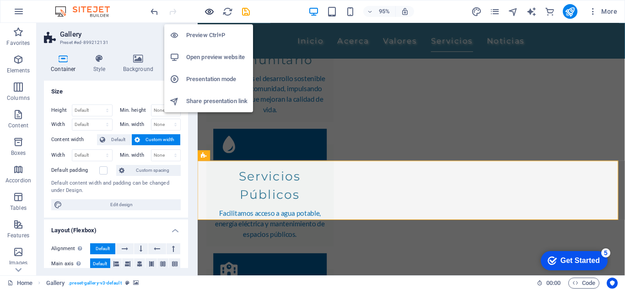
click at [212, 9] on icon "button" at bounding box center [209, 11] width 11 height 11
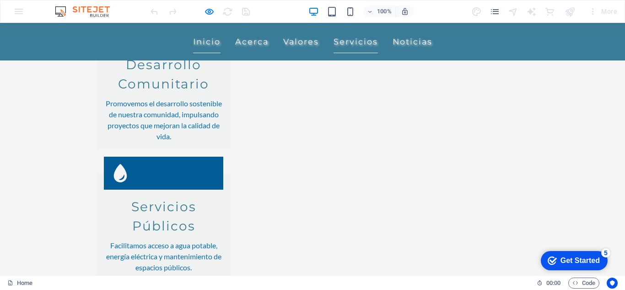
scroll to position [842, 0]
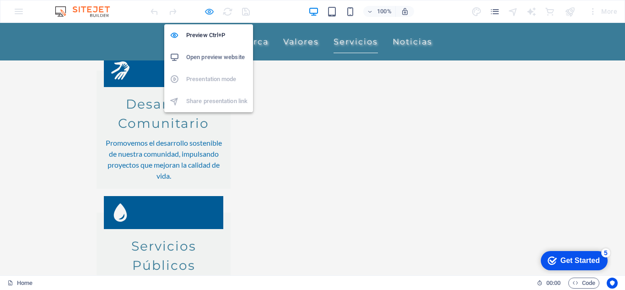
click at [208, 13] on icon "button" at bounding box center [209, 11] width 11 height 11
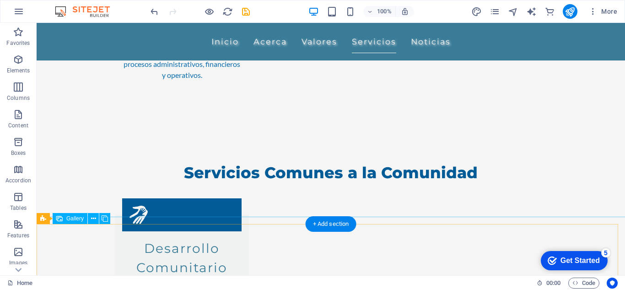
scroll to position [836, 0]
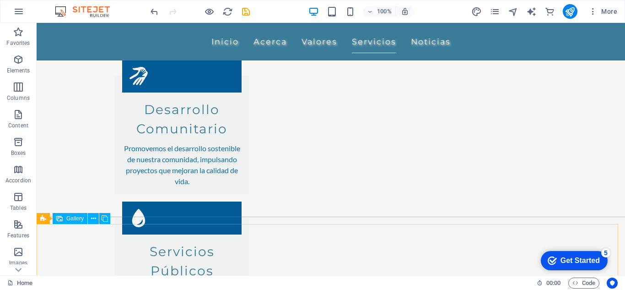
click at [78, 222] on div "Gallery" at bounding box center [70, 218] width 35 height 11
click at [90, 221] on button at bounding box center [93, 218] width 11 height 11
click at [74, 217] on span "Gallery" at bounding box center [74, 217] width 17 height 5
click at [91, 218] on icon at bounding box center [93, 219] width 5 height 10
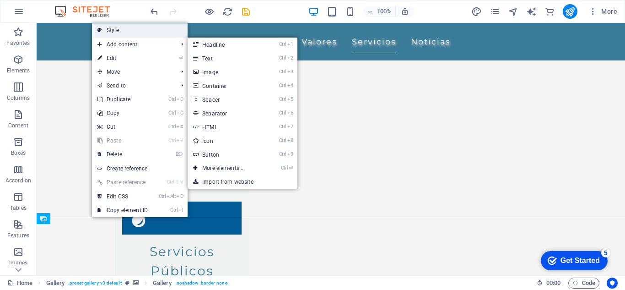
click at [112, 30] on link "Style" at bounding box center [140, 30] width 96 height 14
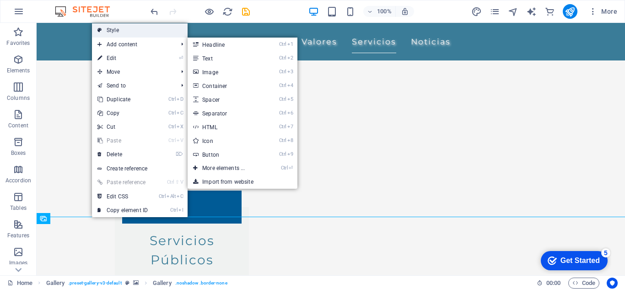
select select "rem"
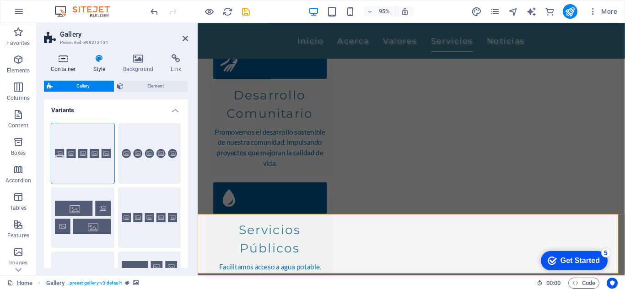
click at [64, 71] on h4 "Container" at bounding box center [65, 63] width 43 height 19
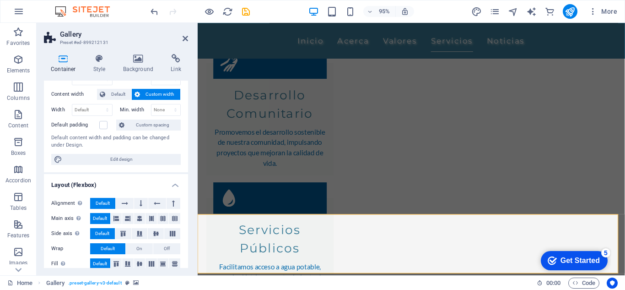
scroll to position [183, 0]
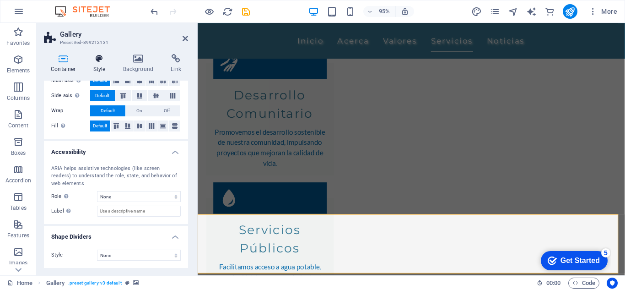
click at [102, 58] on icon at bounding box center [99, 58] width 26 height 9
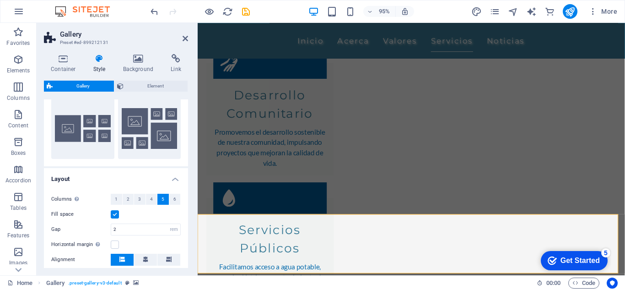
scroll to position [244, 0]
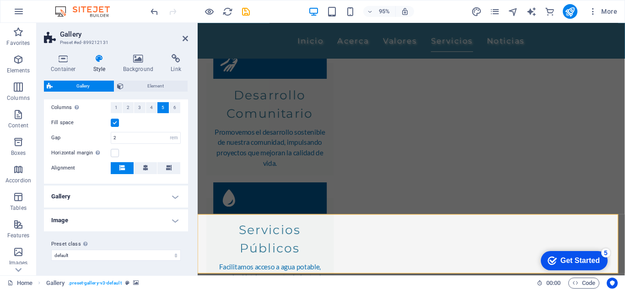
click at [162, 196] on h4 "Gallery" at bounding box center [116, 196] width 144 height 22
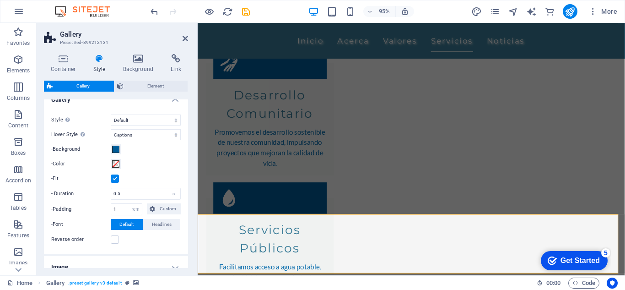
scroll to position [290, 0]
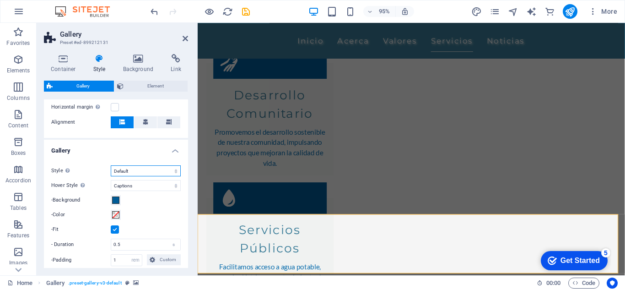
click at [160, 173] on select "Default Grid Grid reverse Grid shifted Collage" at bounding box center [146, 170] width 70 height 11
select select "collage"
click at [111, 165] on select "Default Grid Grid reverse Grid shifted Collage" at bounding box center [146, 170] width 70 height 11
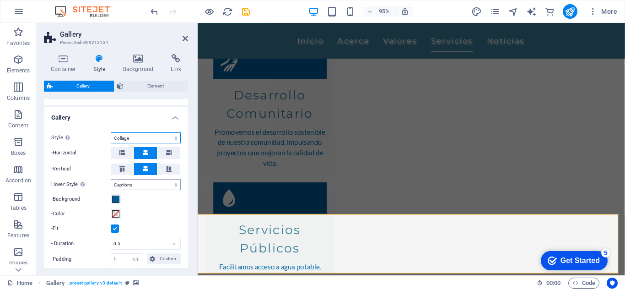
scroll to position [336, 0]
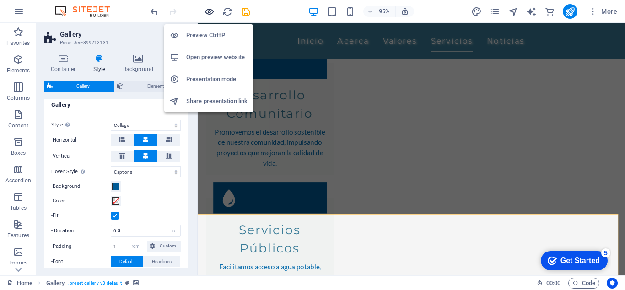
click at [207, 14] on icon "button" at bounding box center [209, 11] width 11 height 11
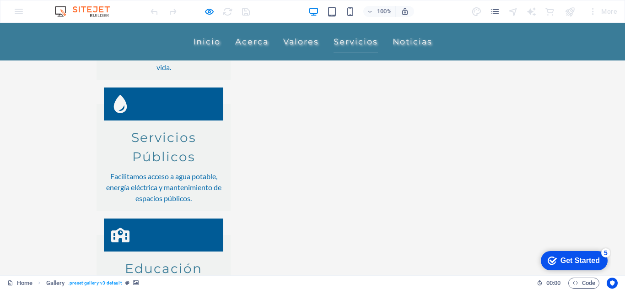
scroll to position [928, 0]
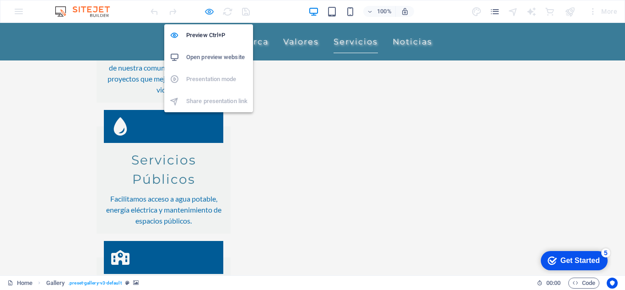
click at [205, 15] on icon "button" at bounding box center [209, 11] width 11 height 11
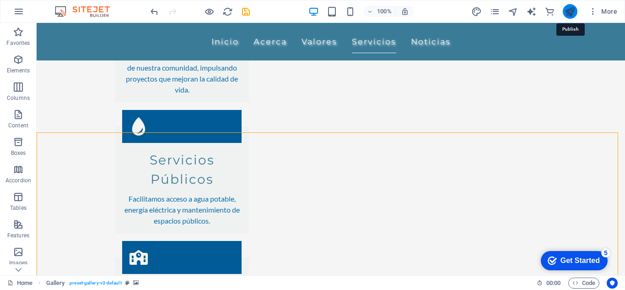
click at [570, 14] on icon "publish" at bounding box center [569, 11] width 11 height 11
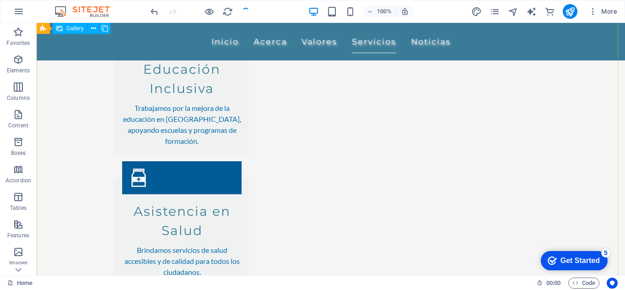
scroll to position [1152, 0]
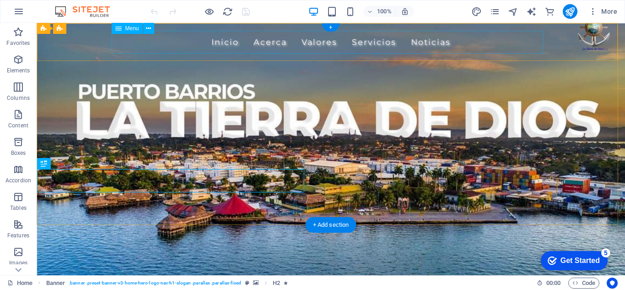
click at [417, 42] on nav "Inicio Acerca Valores Servicios Noticias" at bounding box center [331, 42] width 432 height 23
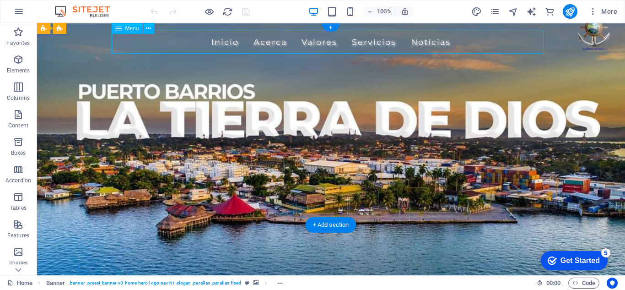
click at [417, 42] on nav "Inicio Acerca Valores Servicios Noticias" at bounding box center [331, 42] width 432 height 23
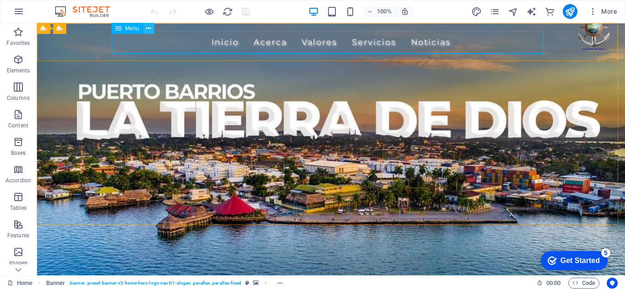
click at [145, 31] on button at bounding box center [148, 28] width 11 height 11
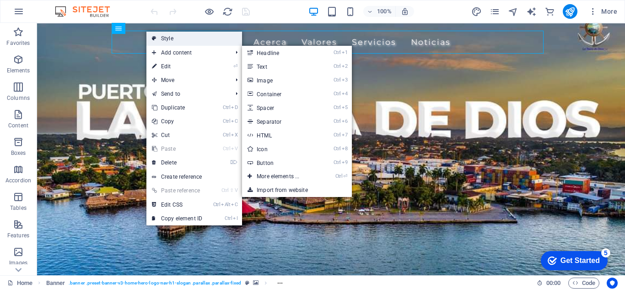
click at [168, 38] on link "Style" at bounding box center [194, 39] width 96 height 14
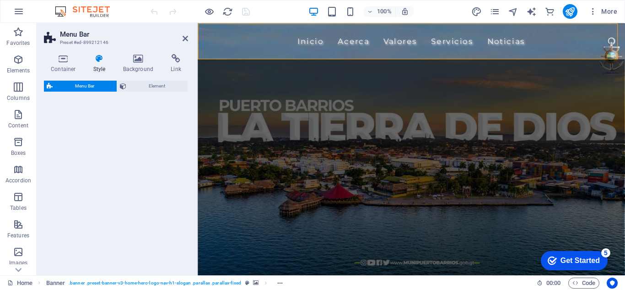
select select "rem"
select select "preset-menu-v2-home-hero-logo-nav-h1-menu"
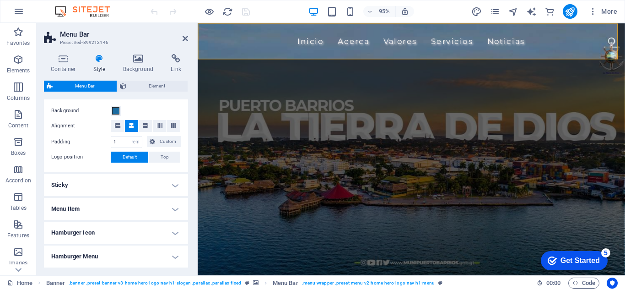
scroll to position [235, 0]
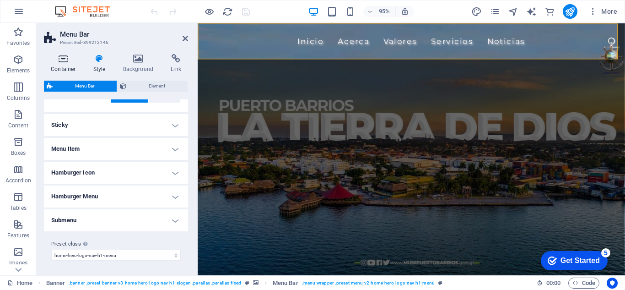
click at [60, 62] on icon at bounding box center [63, 58] width 39 height 9
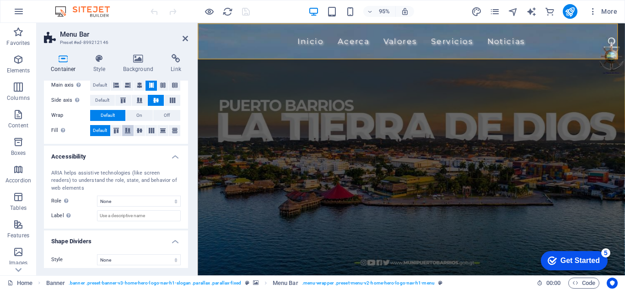
scroll to position [167, 0]
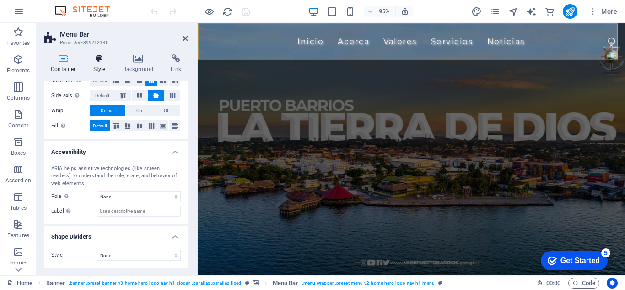
click at [102, 61] on icon at bounding box center [99, 58] width 26 height 9
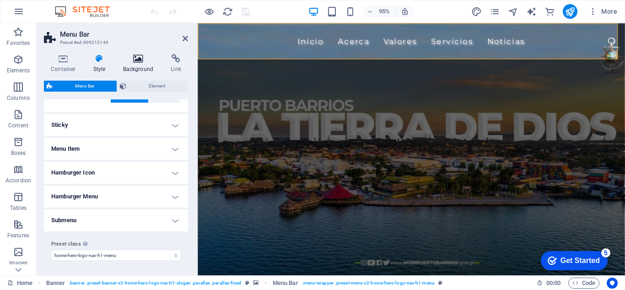
click at [138, 60] on icon at bounding box center [138, 58] width 44 height 9
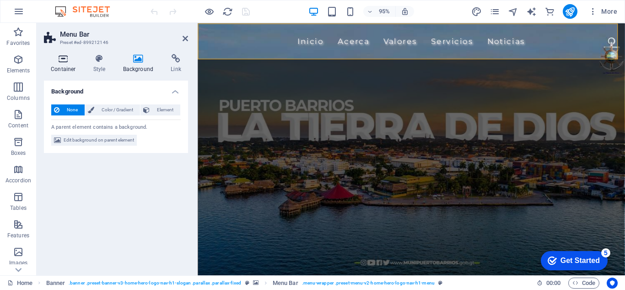
click at [58, 68] on h4 "Container" at bounding box center [65, 63] width 43 height 19
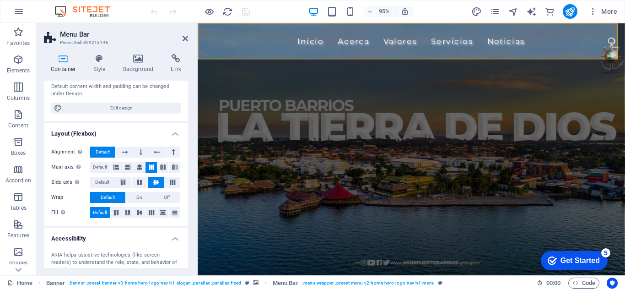
scroll to position [0, 0]
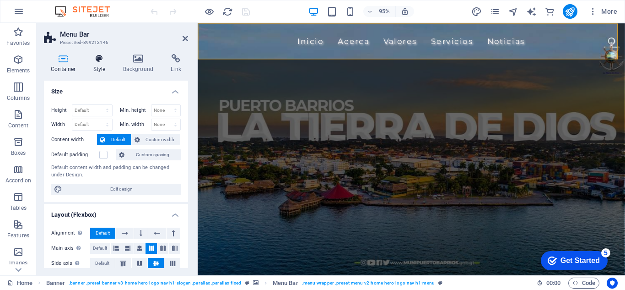
click at [101, 66] on h4 "Style" at bounding box center [101, 63] width 30 height 19
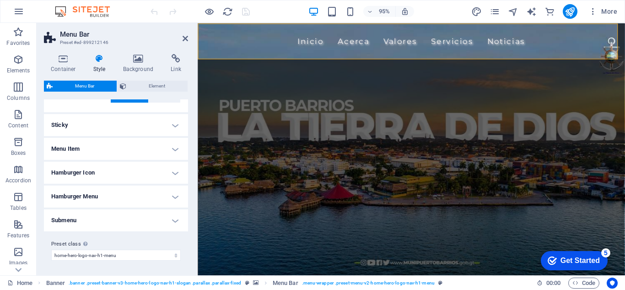
click at [129, 147] on h4 "Menu Item" at bounding box center [116, 149] width 144 height 22
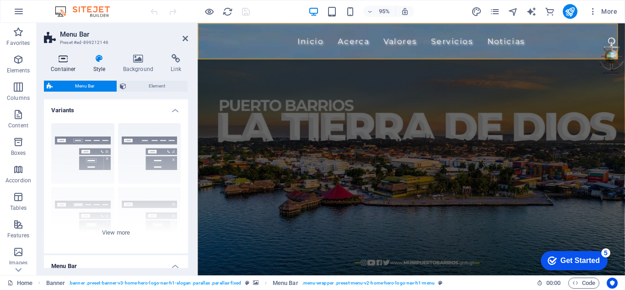
click at [71, 64] on h4 "Container" at bounding box center [65, 63] width 43 height 19
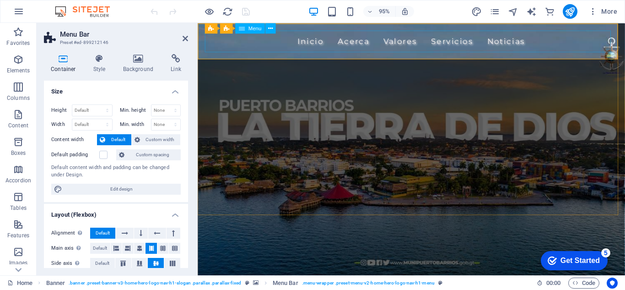
click at [337, 42] on nav "Inicio Acerca Valores Servicios Noticias" at bounding box center [423, 42] width 432 height 23
click at [269, 29] on icon at bounding box center [270, 27] width 5 height 9
click at [530, 46] on nav "Inicio Acerca Valores Servicios Noticias" at bounding box center [423, 42] width 432 height 23
select select
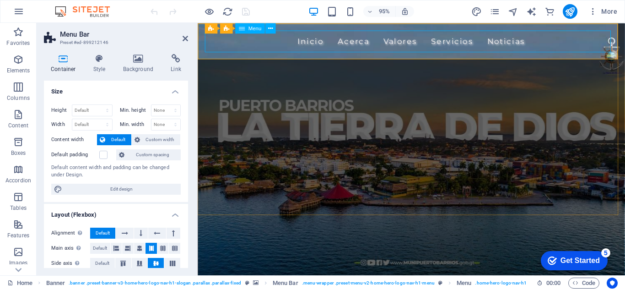
select select
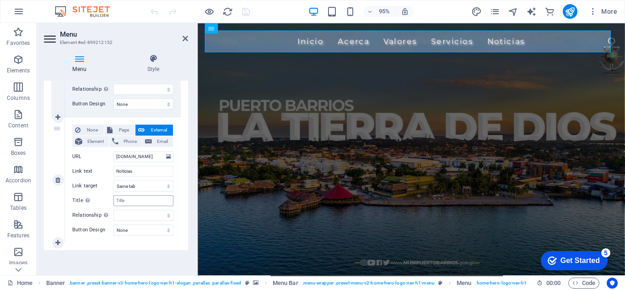
scroll to position [554, 0]
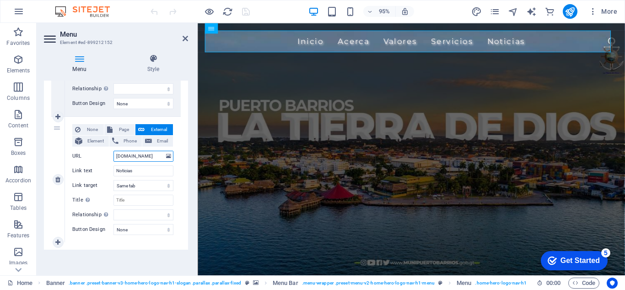
click at [121, 158] on input "munipuertobarrios.gob.gt" at bounding box center [143, 155] width 60 height 11
drag, startPoint x: 312, startPoint y: 181, endPoint x: 208, endPoint y: 163, distance: 105.9
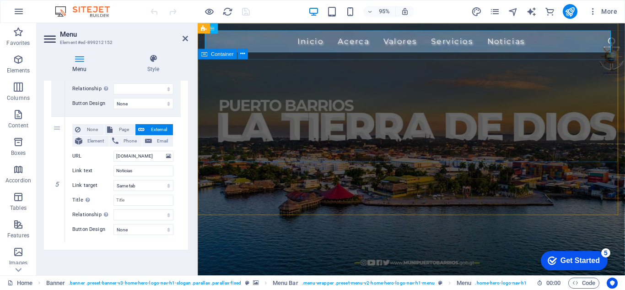
scroll to position [0, 0]
select select
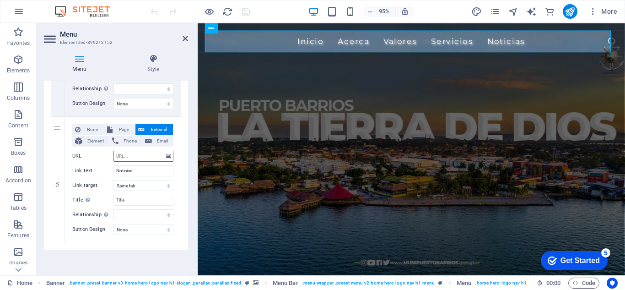
select select
click at [567, 11] on icon "publish" at bounding box center [569, 11] width 11 height 11
